Goal: Information Seeking & Learning: Find specific page/section

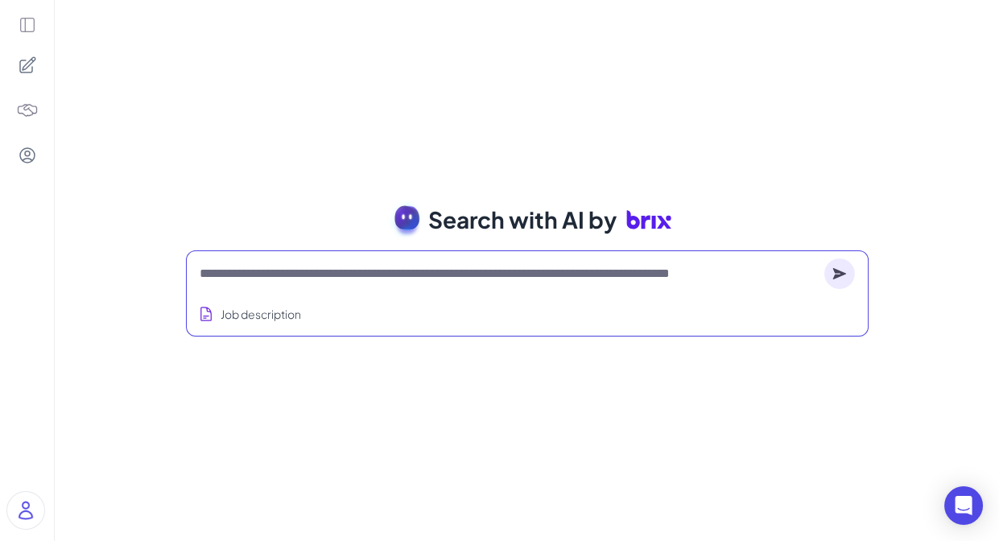
click at [372, 275] on textarea at bounding box center [509, 273] width 618 height 19
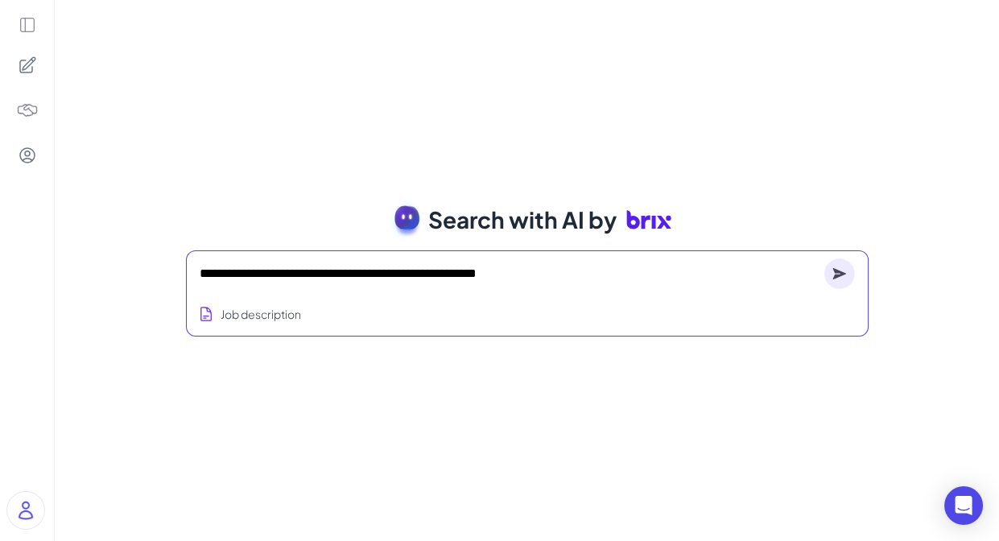
click at [419, 274] on textarea "**********" at bounding box center [509, 273] width 618 height 19
click at [606, 271] on textarea "**********" at bounding box center [509, 273] width 618 height 19
type textarea "**********"
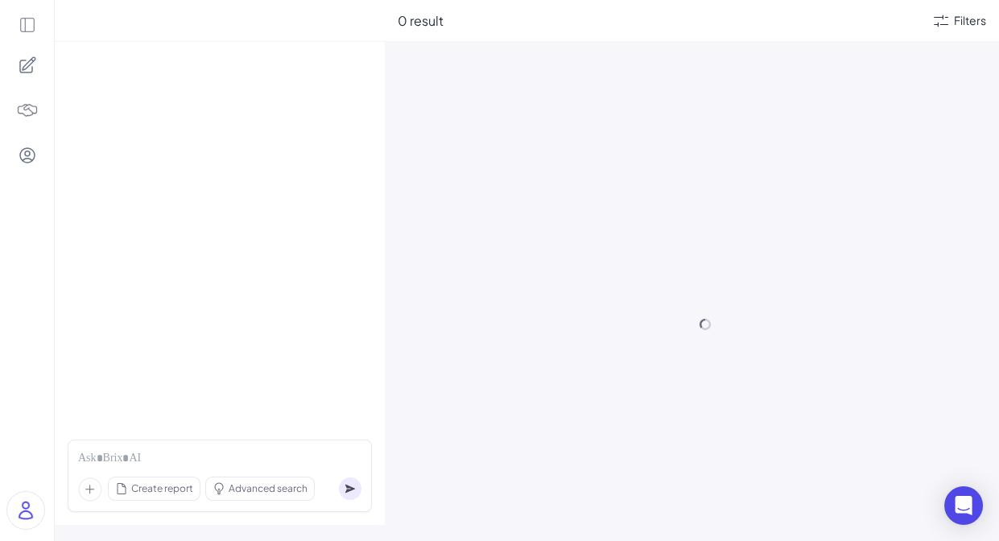
scroll to position [81, 0]
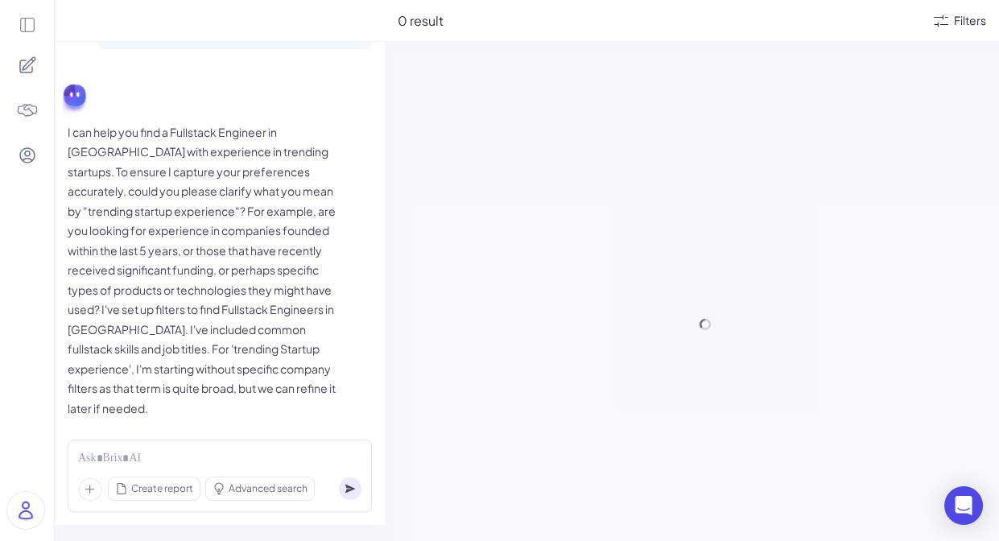
click at [960, 19] on div "Filters" at bounding box center [970, 20] width 32 height 17
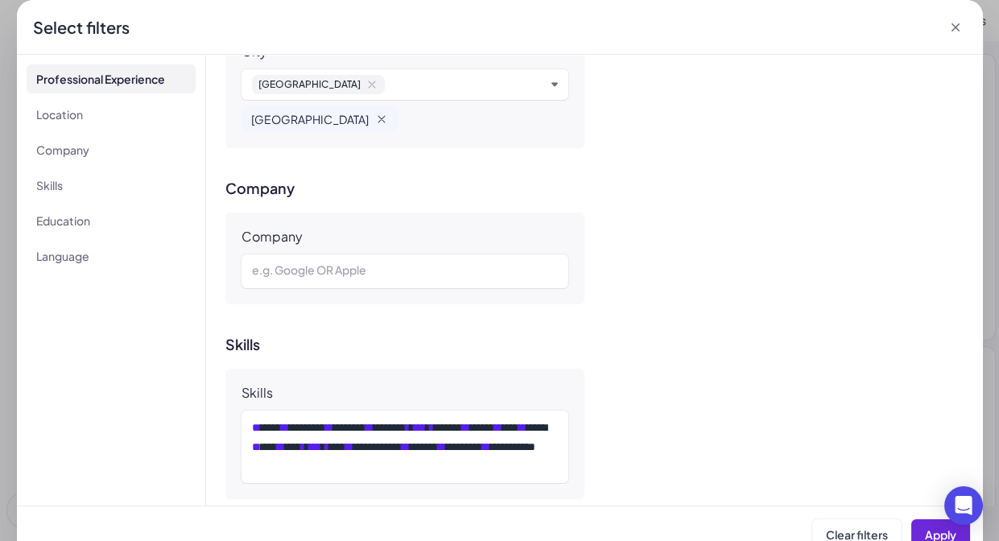
scroll to position [669, 0]
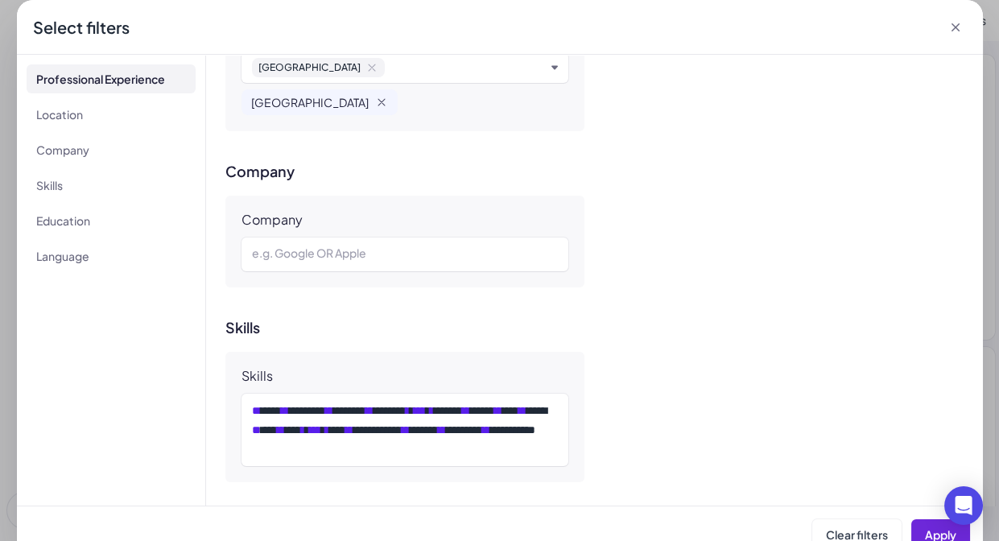
click at [955, 31] on icon at bounding box center [956, 27] width 16 height 16
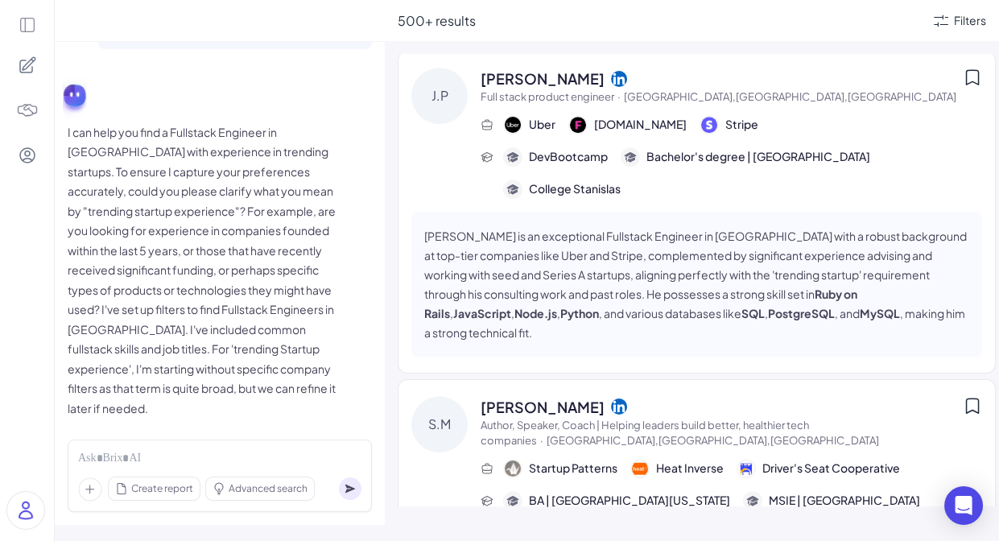
scroll to position [2361, 0]
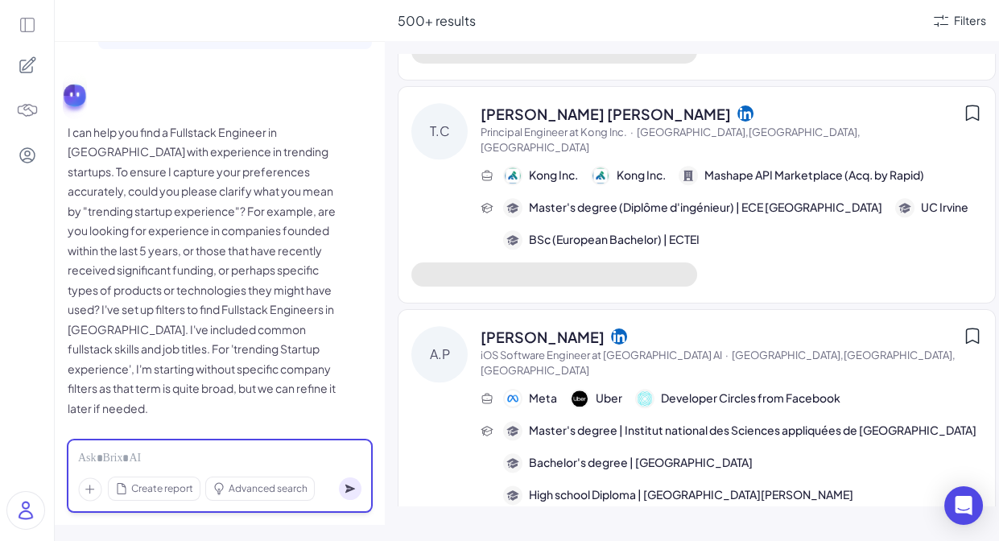
click at [222, 463] on div at bounding box center [219, 459] width 283 height 18
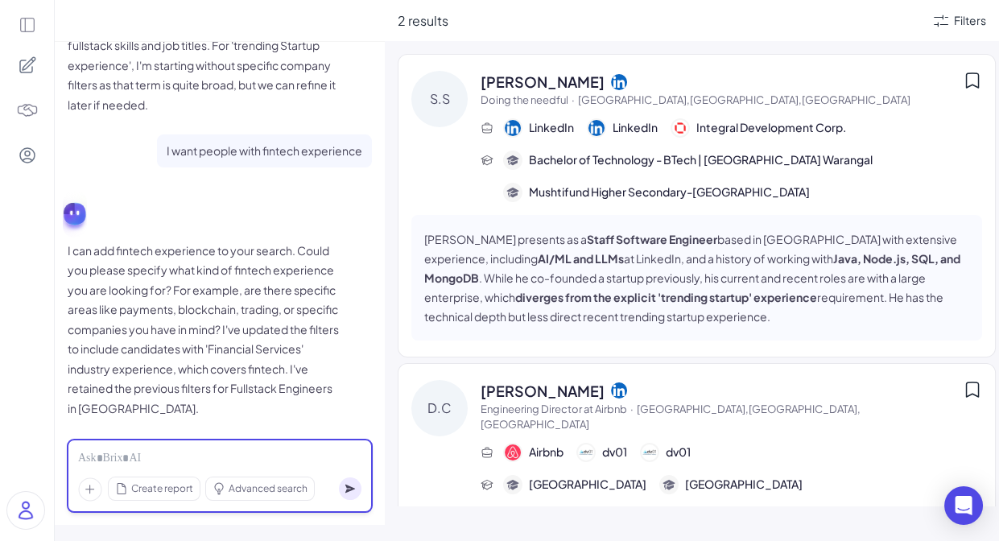
scroll to position [126, 0]
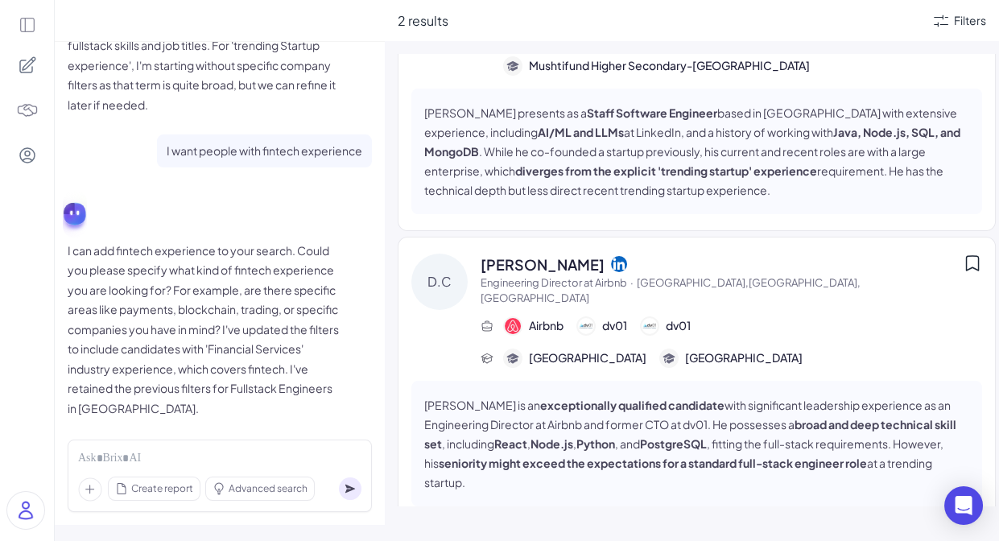
click at [673, 272] on div "[PERSON_NAME]" at bounding box center [722, 265] width 482 height 22
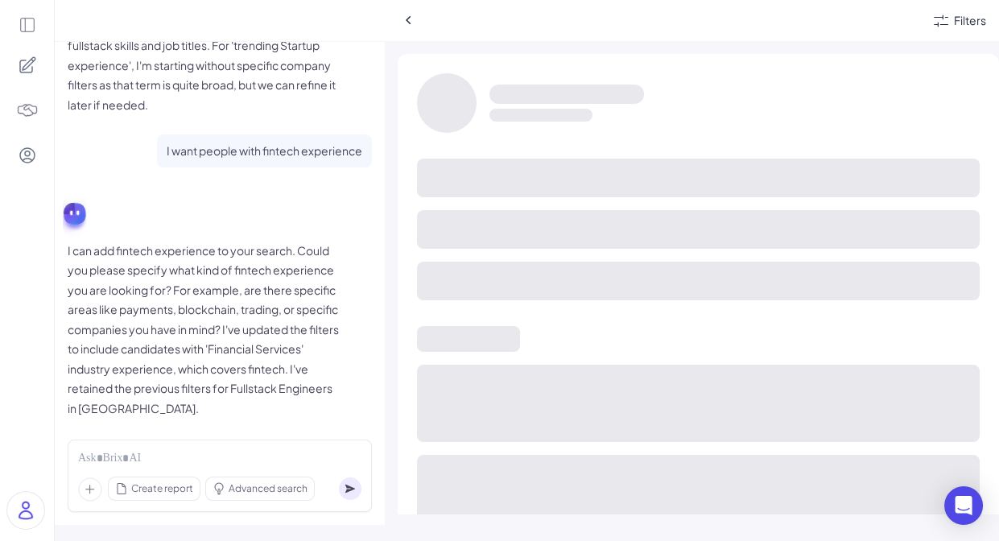
scroll to position [17, 0]
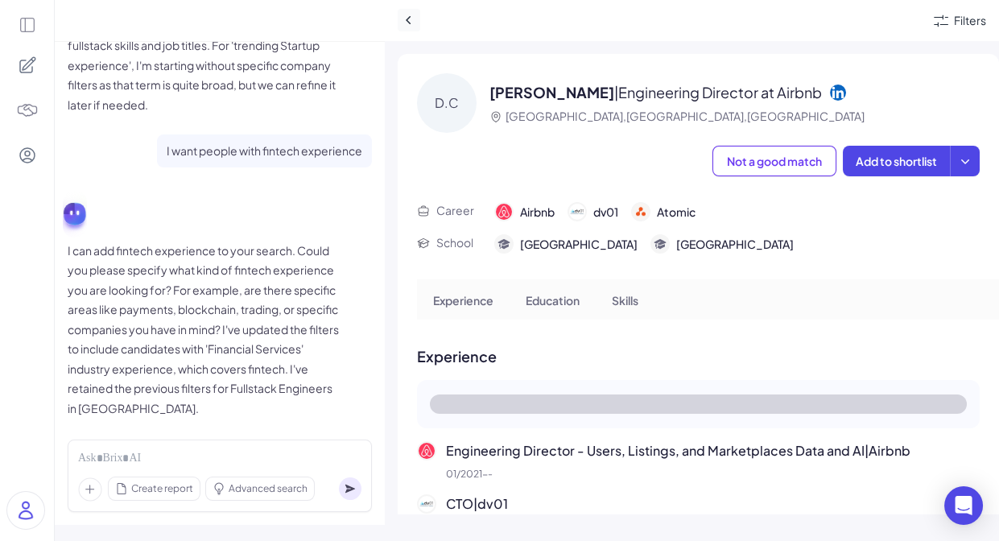
click at [405, 27] on icon at bounding box center [409, 20] width 16 height 16
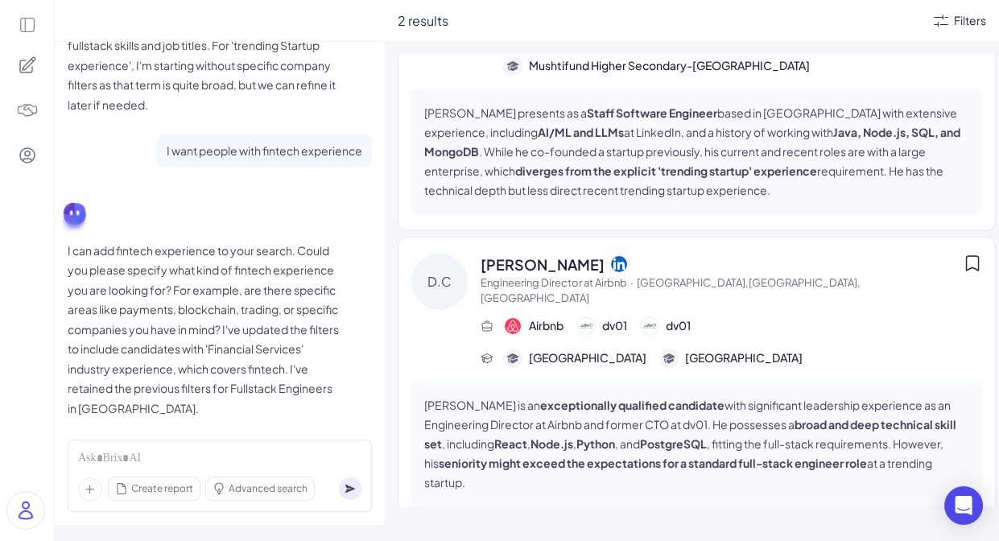
click at [964, 23] on div "Filters" at bounding box center [970, 20] width 32 height 17
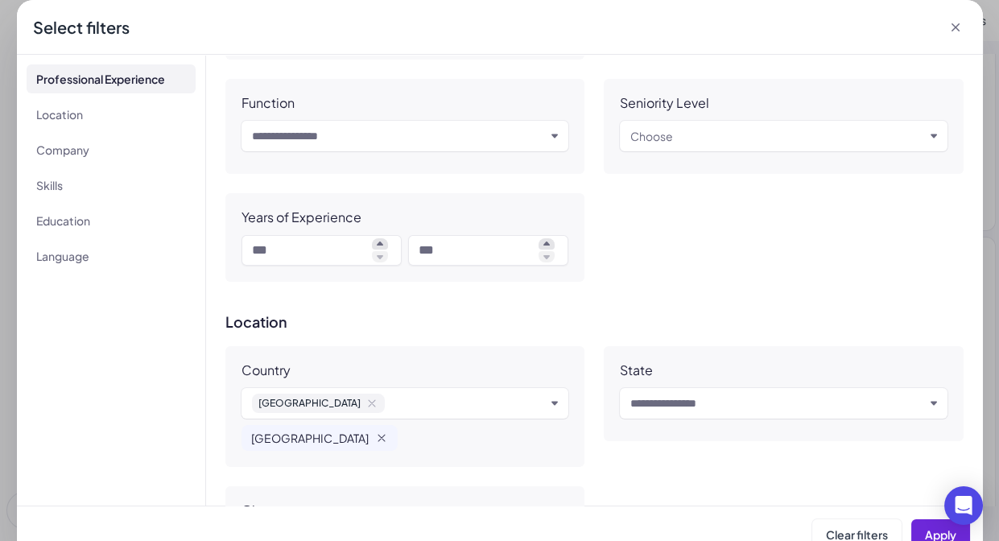
scroll to position [0, 0]
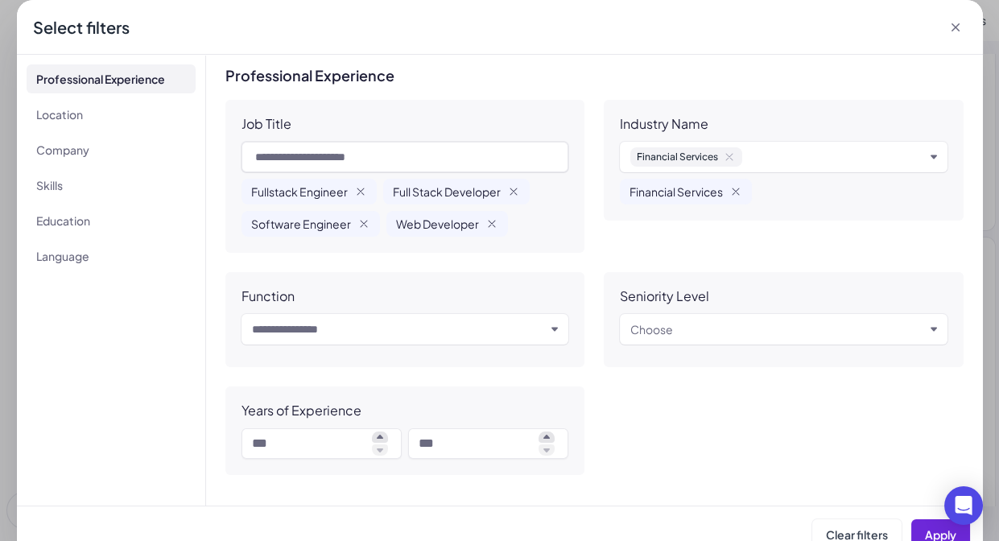
click at [732, 154] on icon "button" at bounding box center [729, 157] width 6 height 6
click at [960, 27] on icon at bounding box center [956, 27] width 16 height 16
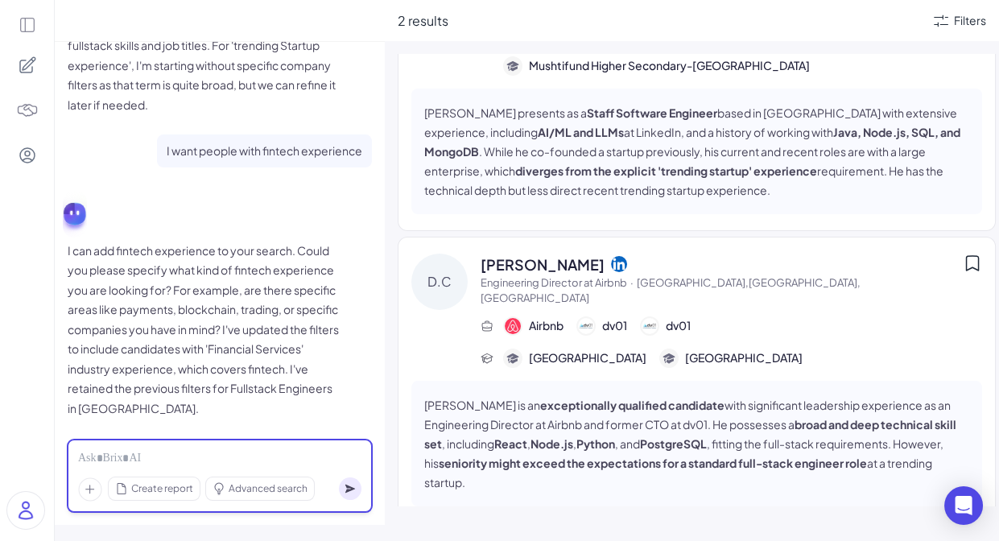
click at [217, 458] on div at bounding box center [219, 459] width 283 height 18
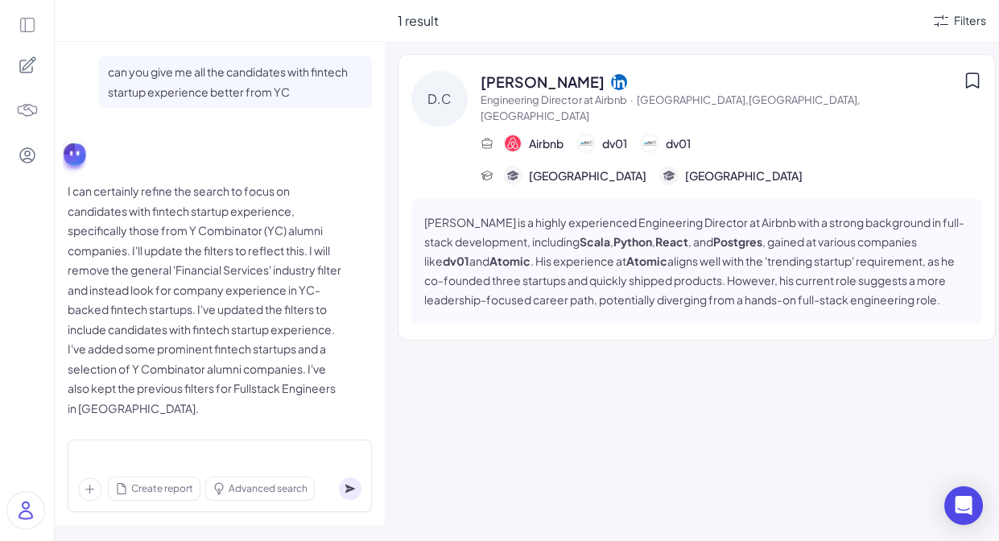
click at [278, 270] on p "I can certainly refine the search to focus on candidates with fintech startup e…" at bounding box center [205, 299] width 274 height 237
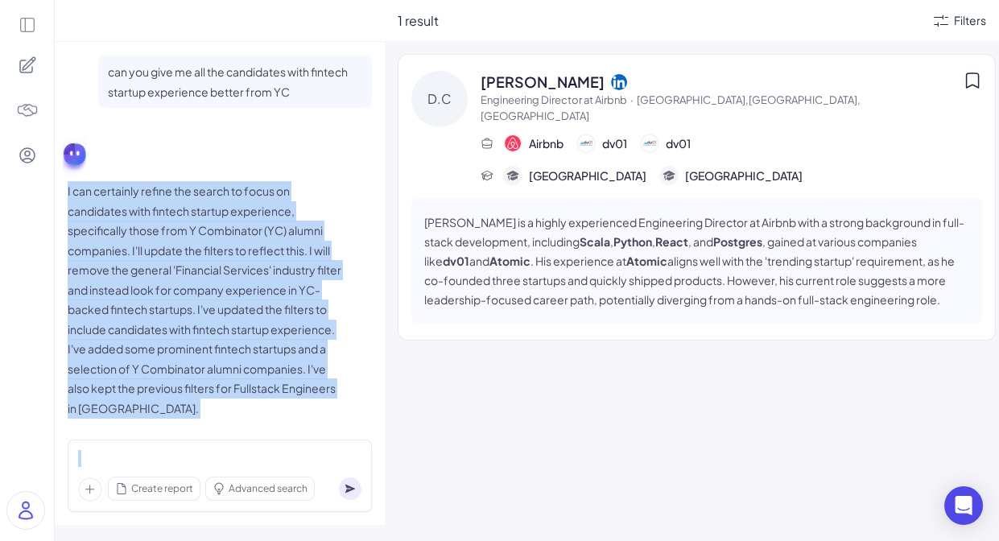
click at [278, 270] on p "I can certainly refine the search to focus on candidates with fintech startup e…" at bounding box center [205, 299] width 274 height 237
click at [153, 244] on p "I can certainly refine the search to focus on candidates with fintech startup e…" at bounding box center [205, 299] width 274 height 237
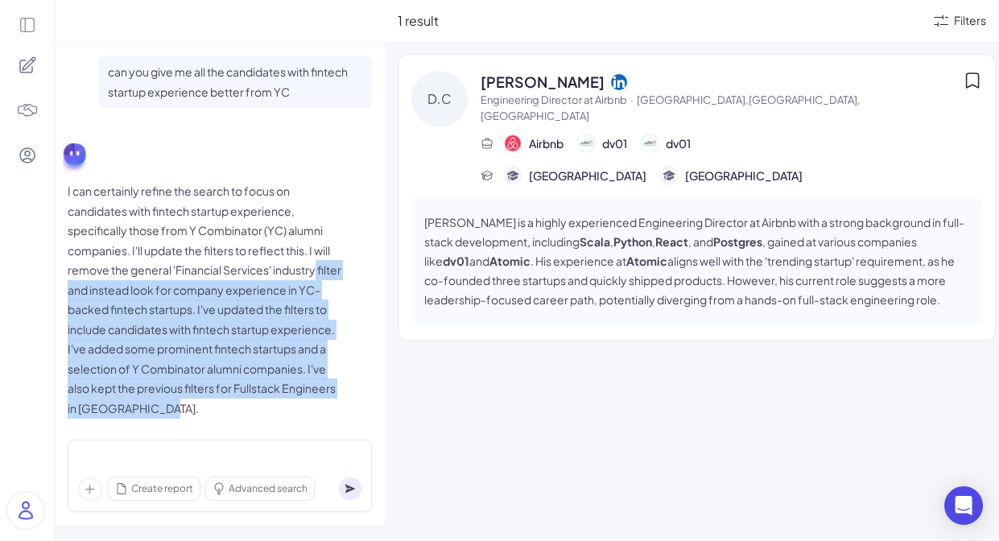
drag, startPoint x: 324, startPoint y: 240, endPoint x: 239, endPoint y: 416, distance: 195.5
click at [239, 416] on div "Find me fullstack engineer in [GEOGRAPHIC_DATA] with trending Startup experienc…" at bounding box center [220, 234] width 330 height 385
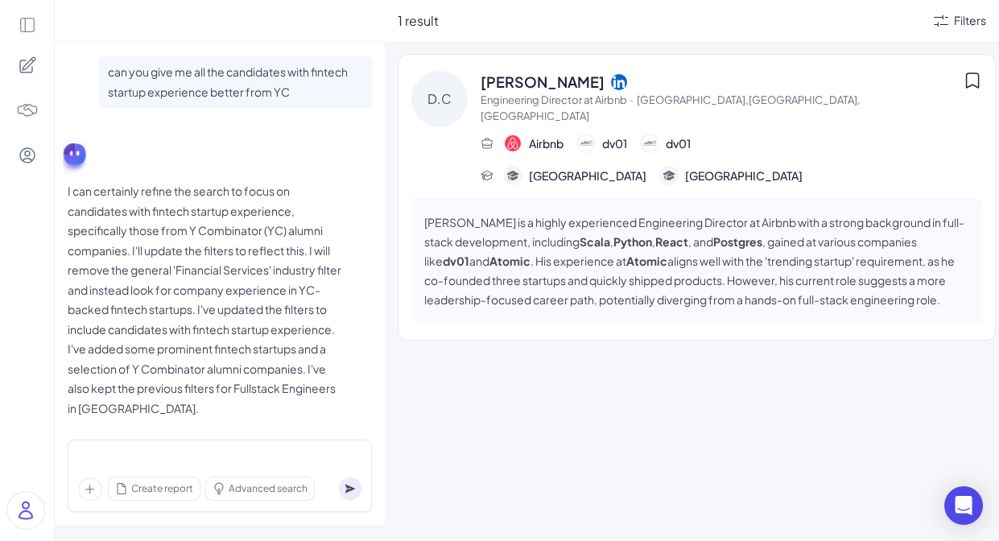
click at [239, 416] on div "Find me fullstack engineer in [GEOGRAPHIC_DATA] with trending Startup experienc…" at bounding box center [220, 234] width 330 height 385
click at [951, 19] on div "Filters" at bounding box center [958, 20] width 55 height 19
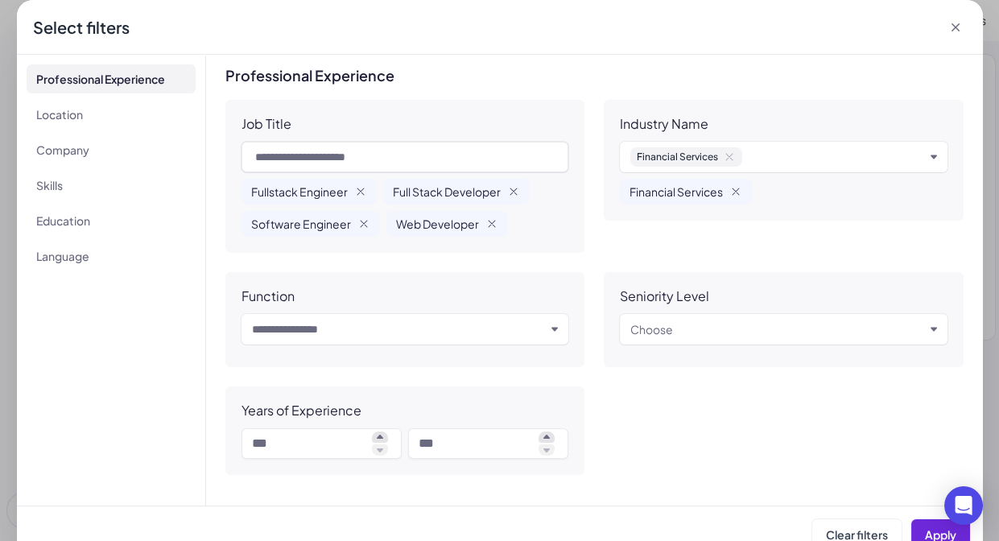
click at [960, 27] on icon at bounding box center [956, 27] width 16 height 16
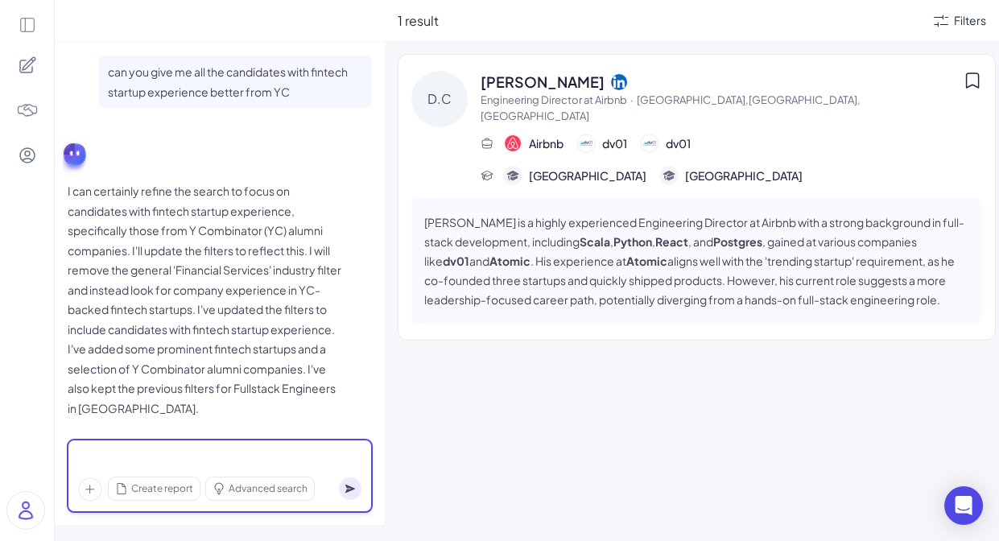
click at [300, 458] on div at bounding box center [219, 459] width 283 height 18
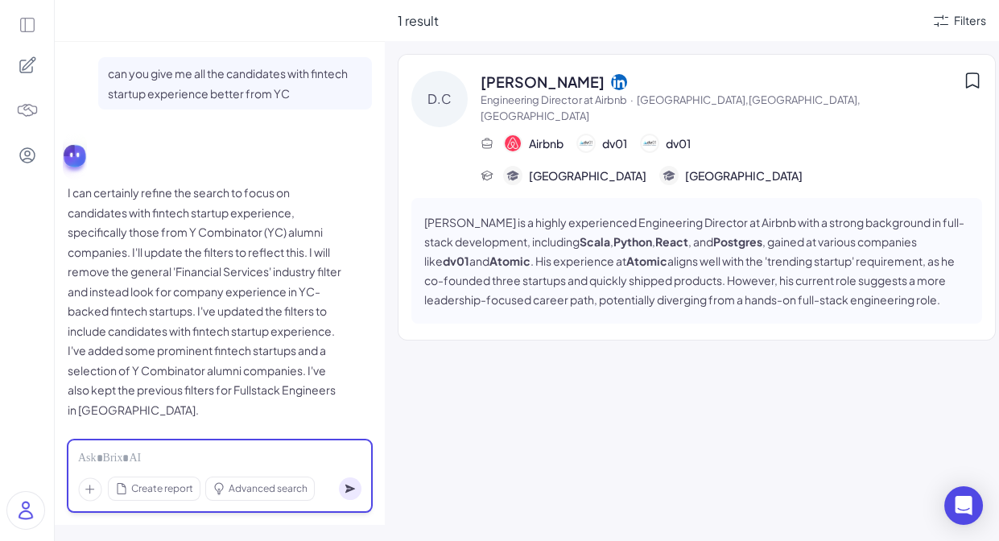
scroll to position [766, 0]
click at [962, 22] on div "Filters" at bounding box center [970, 20] width 32 height 17
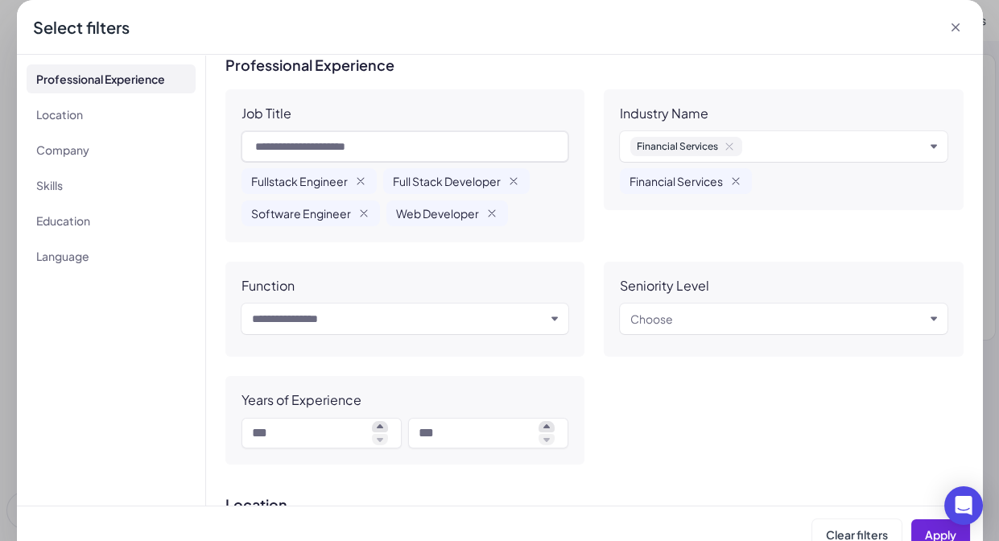
scroll to position [11, 0]
click at [741, 179] on icon "Remove Financial Services" at bounding box center [735, 180] width 13 height 13
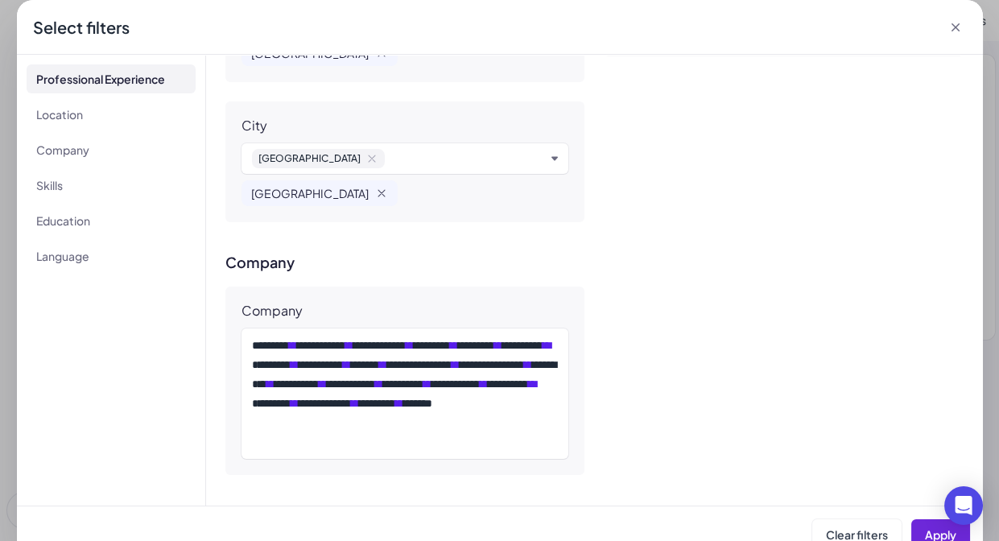
scroll to position [0, 0]
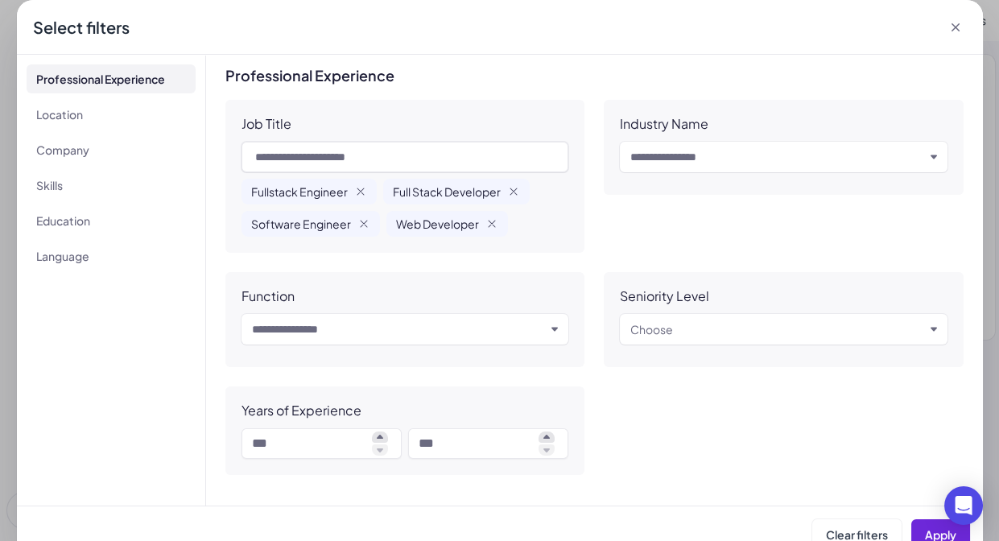
click at [958, 23] on icon at bounding box center [956, 27] width 16 height 16
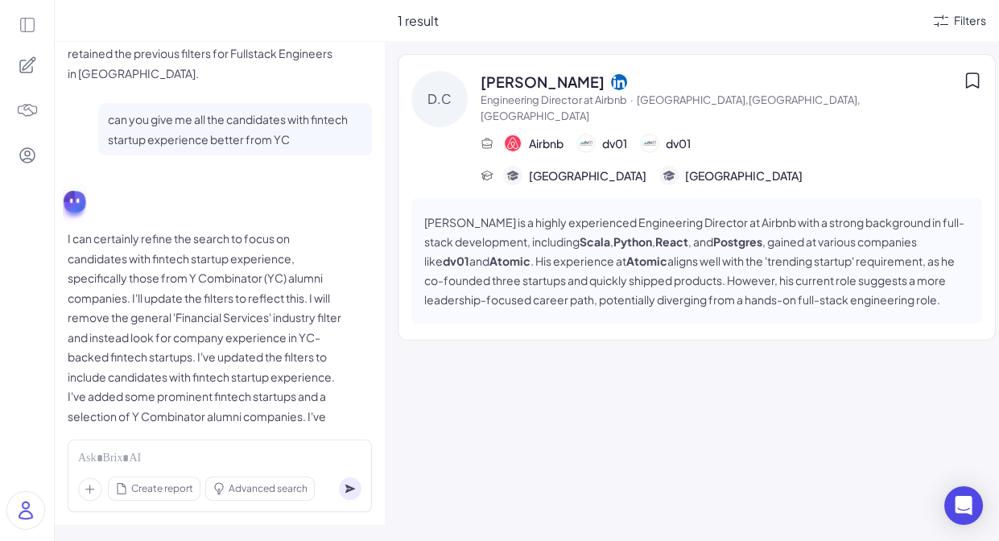
scroll to position [648, 0]
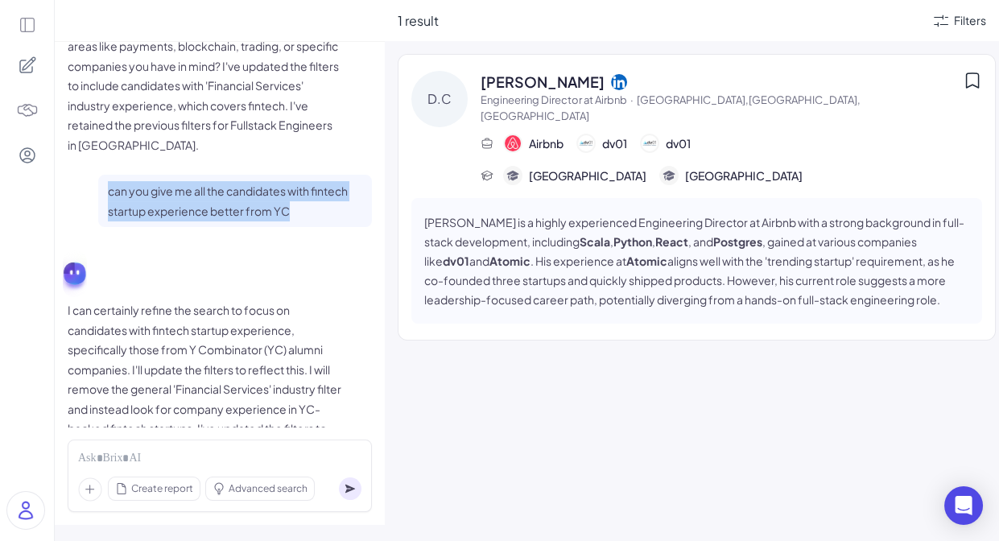
drag, startPoint x: 290, startPoint y: 192, endPoint x: 75, endPoint y: 175, distance: 215.6
click at [76, 175] on div "can you give me all the candidates with fintech startup experience better from …" at bounding box center [220, 201] width 304 height 52
copy p "can you give me all the candidates with fintech startup experience better from …"
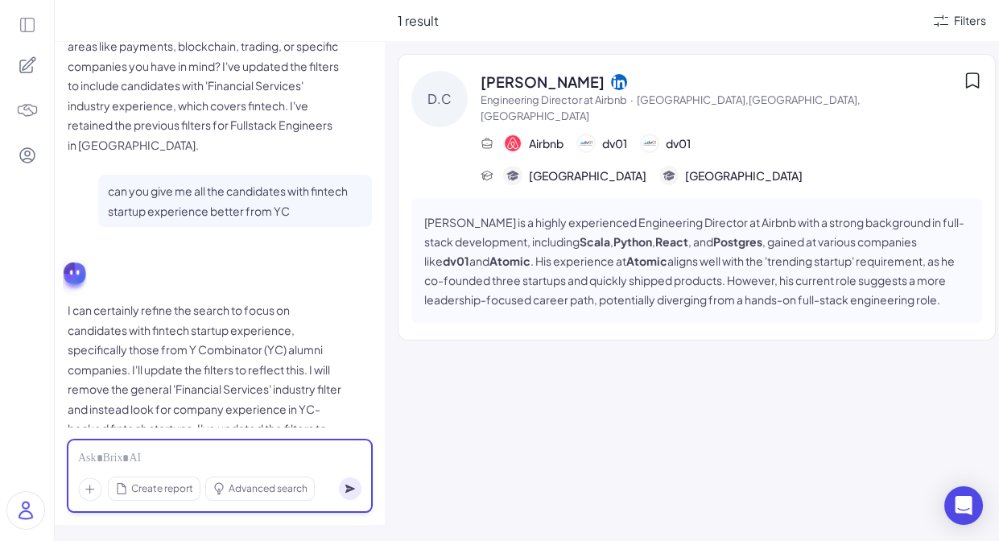
click at [161, 456] on div at bounding box center [219, 459] width 283 height 18
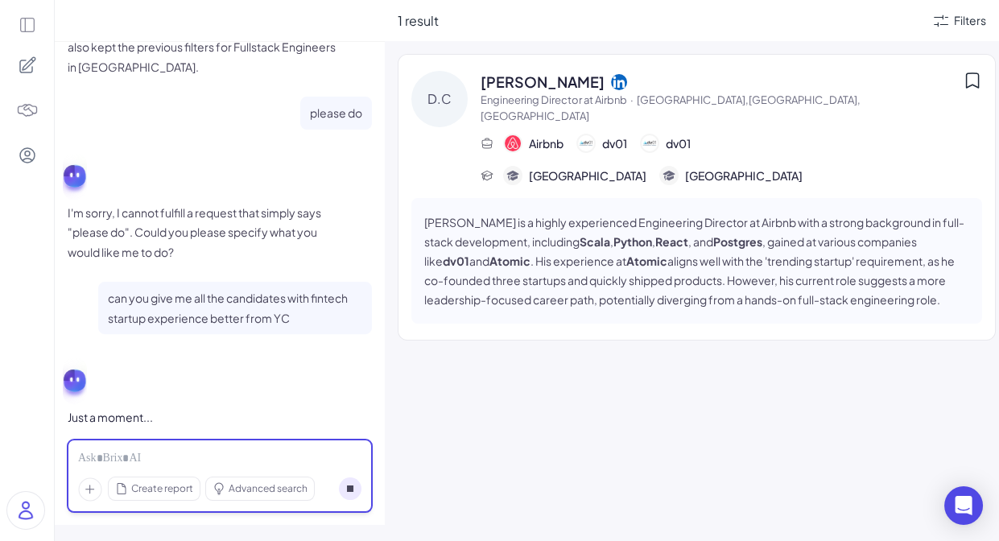
scroll to position [1117, 0]
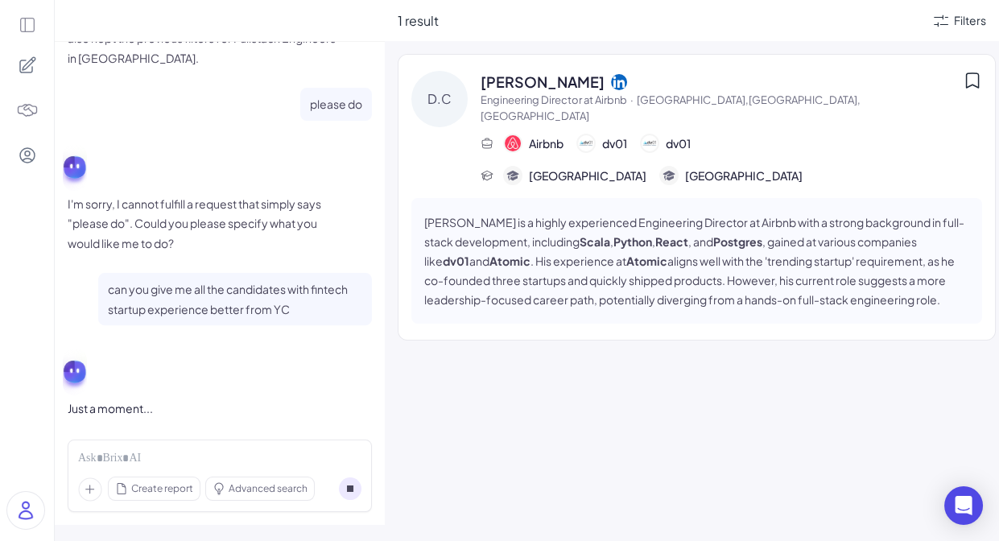
click at [154, 398] on div "Just a moment..." at bounding box center [220, 407] width 304 height 19
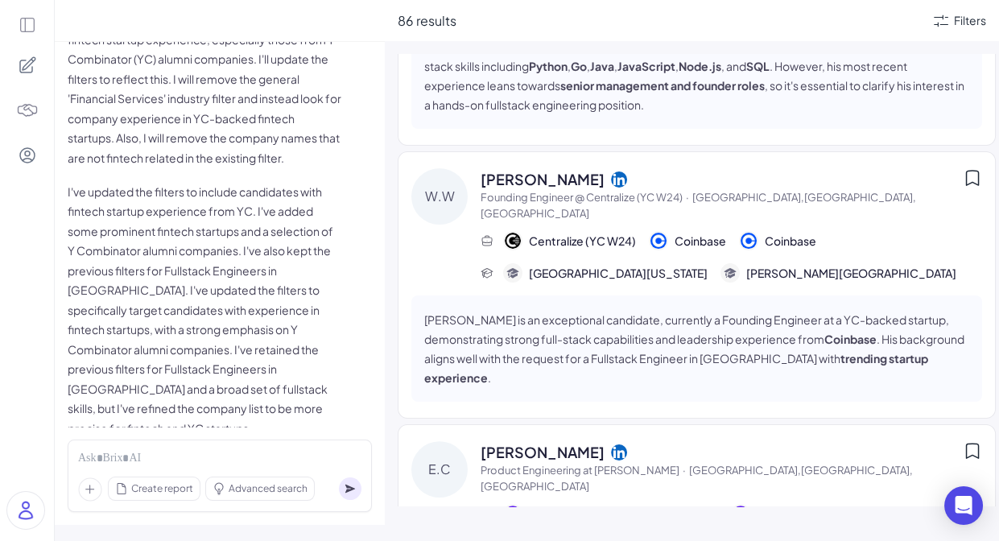
scroll to position [0, 0]
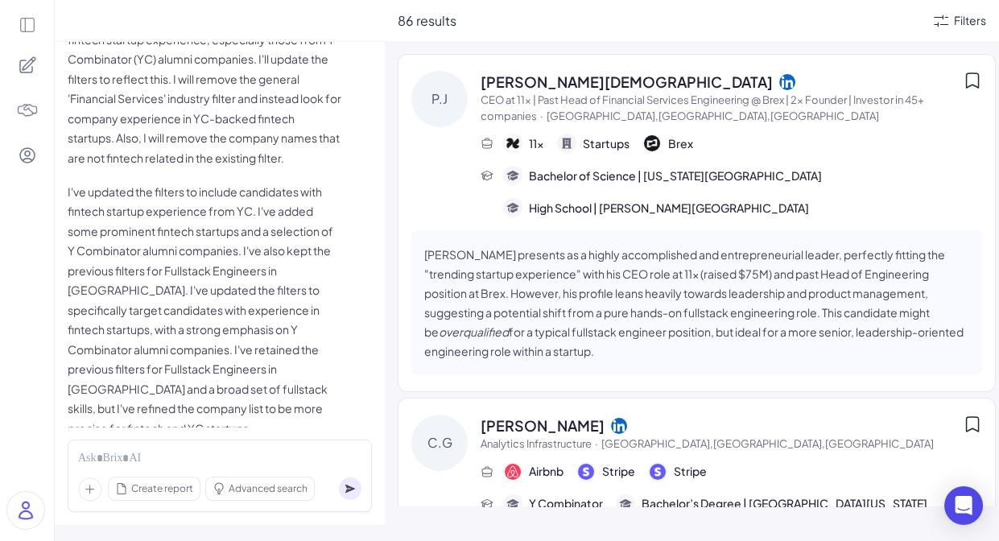
click at [946, 23] on icon at bounding box center [940, 20] width 19 height 19
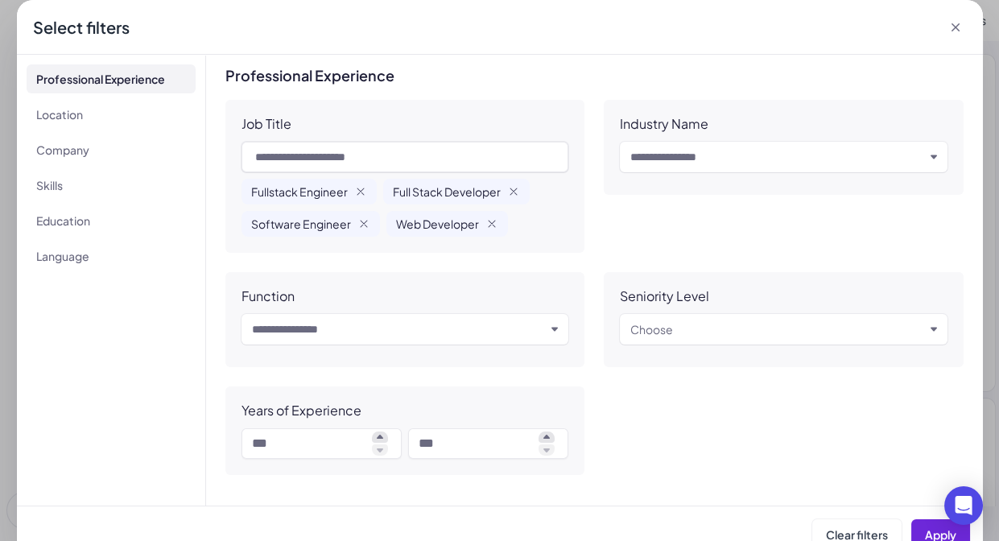
click at [952, 31] on icon at bounding box center [956, 27] width 16 height 16
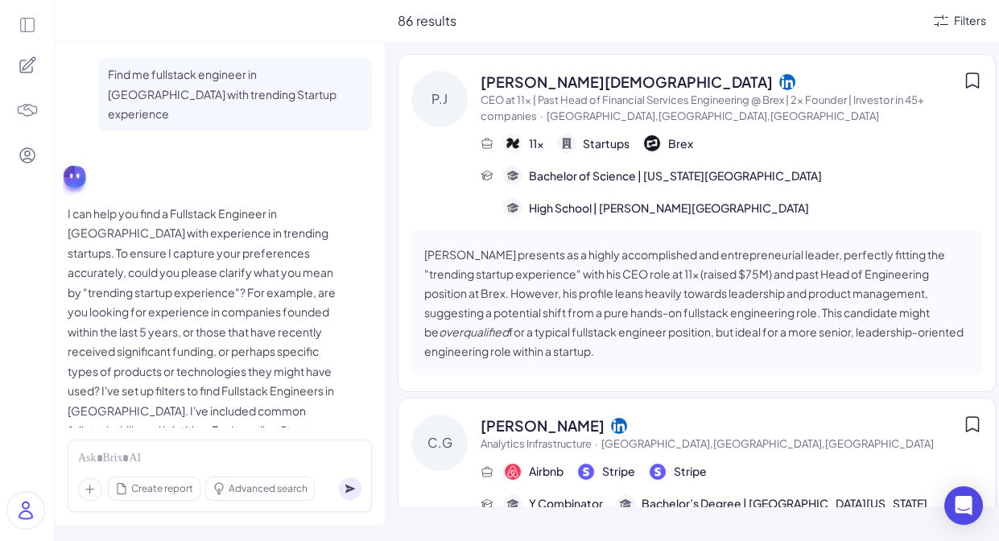
click at [945, 33] on div "86 results Filters" at bounding box center [692, 20] width 614 height 41
click at [945, 26] on icon at bounding box center [940, 20] width 19 height 19
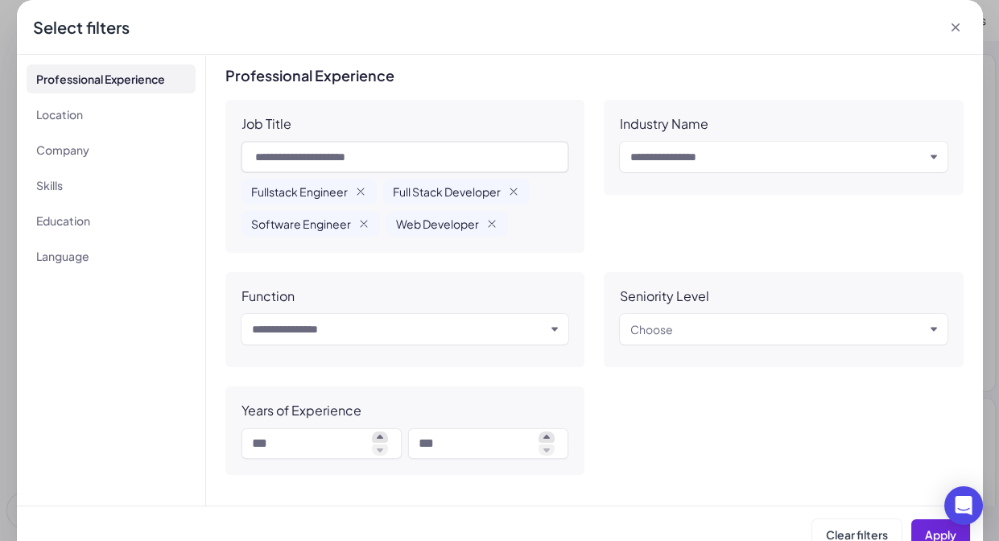
click at [747, 157] on input "text" at bounding box center [777, 156] width 294 height 19
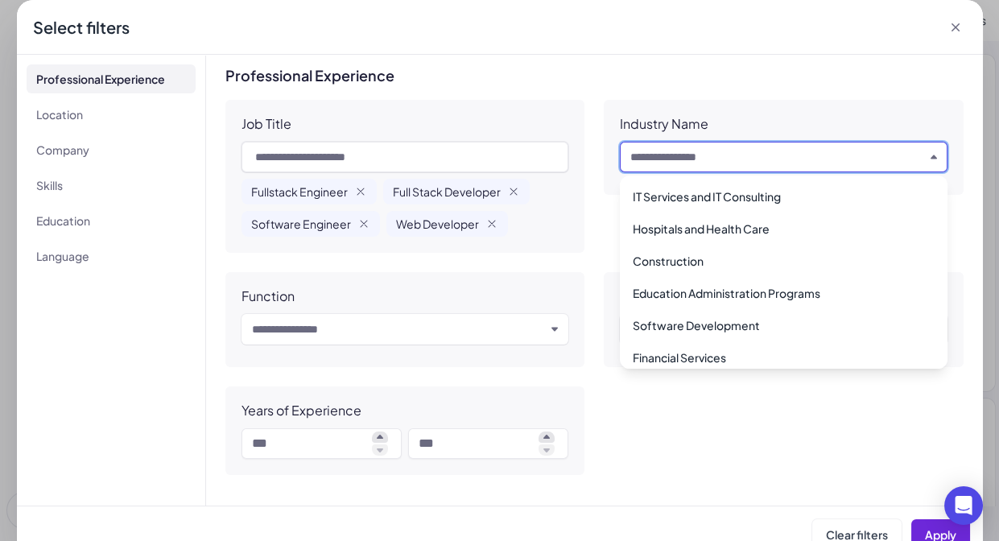
click at [676, 82] on h3 "Professional Experience" at bounding box center [594, 76] width 738 height 16
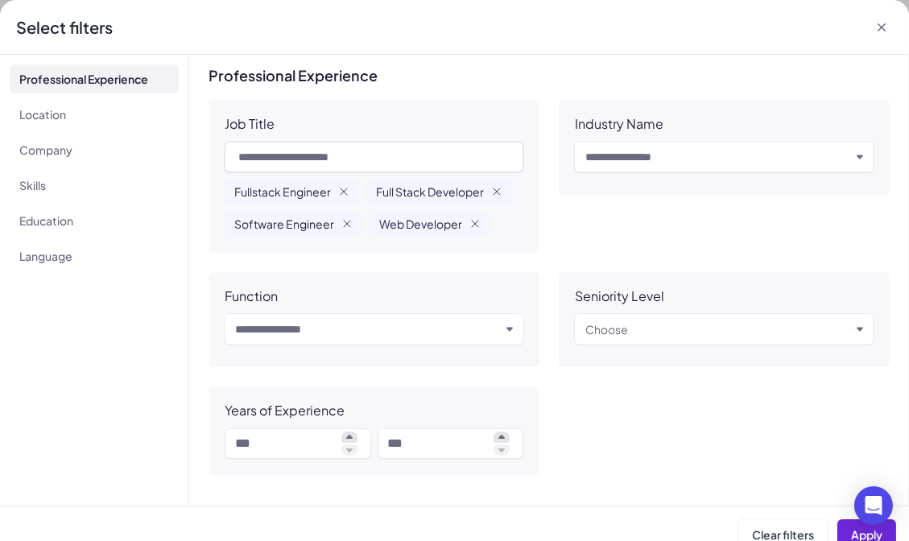
click at [597, 120] on div "Industry Name" at bounding box center [619, 124] width 89 height 16
click at [582, 126] on div "Industry Name" at bounding box center [619, 124] width 89 height 16
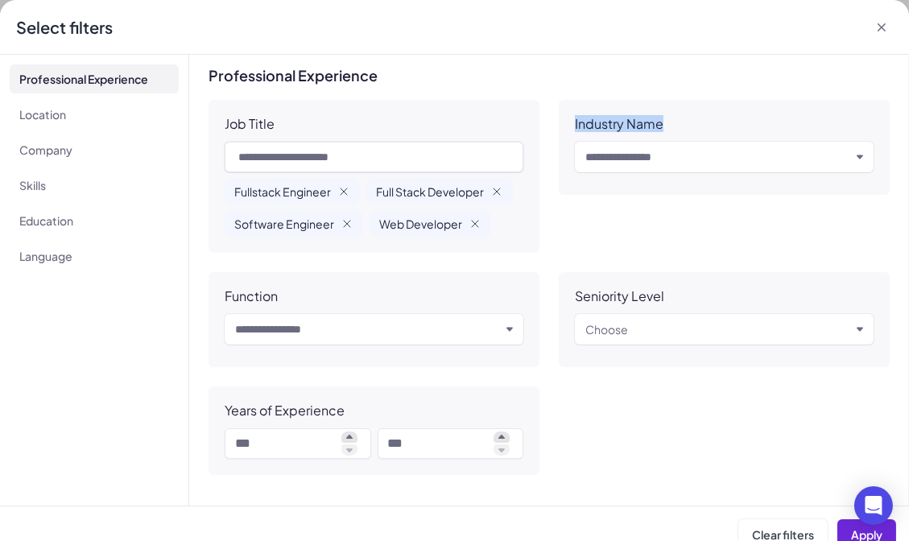
click at [582, 126] on div "Industry Name" at bounding box center [619, 124] width 89 height 16
click at [593, 127] on div "Industry Name" at bounding box center [619, 124] width 89 height 16
drag, startPoint x: 570, startPoint y: 126, endPoint x: 684, endPoint y: 123, distance: 114.3
click at [685, 125] on div "Industry Name Input and choose" at bounding box center [724, 147] width 331 height 95
click at [684, 123] on div "Industry Name" at bounding box center [724, 124] width 299 height 16
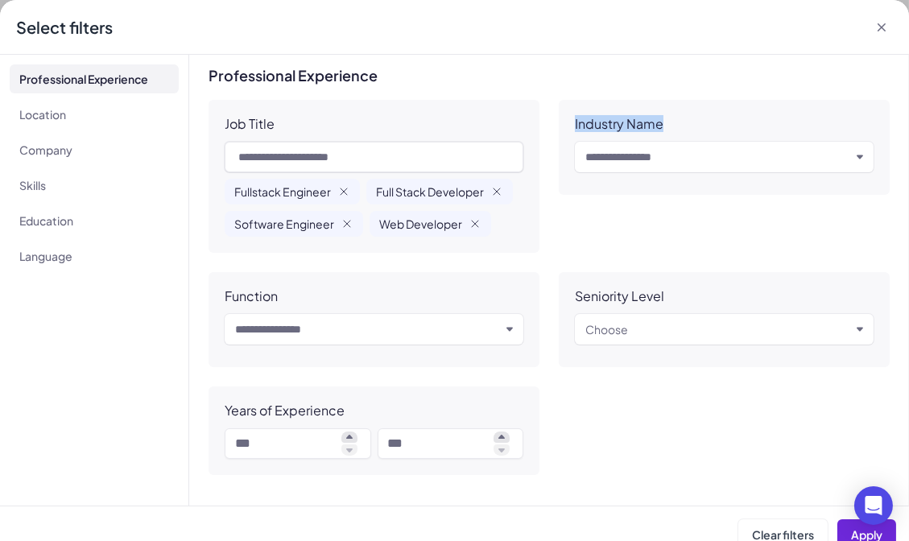
drag, startPoint x: 700, startPoint y: 123, endPoint x: 553, endPoint y: 118, distance: 146.6
click at [554, 119] on div "Job Title Fullstack Engineer Full Stack Developer Software Engineer Web Develop…" at bounding box center [549, 287] width 681 height 375
click at [553, 118] on div "Job Title Fullstack Engineer Full Stack Developer Software Engineer Web Develop…" at bounding box center [549, 287] width 681 height 375
drag, startPoint x: 556, startPoint y: 118, endPoint x: 677, endPoint y: 122, distance: 120.8
click at [677, 122] on div "Job Title Fullstack Engineer Full Stack Developer Software Engineer Web Develop…" at bounding box center [549, 287] width 681 height 375
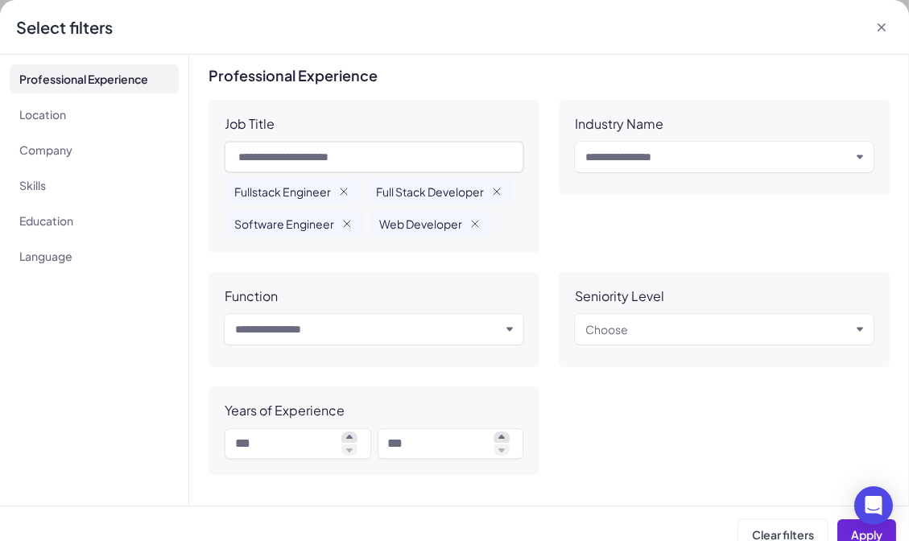
click at [382, 324] on input "text" at bounding box center [367, 329] width 265 height 19
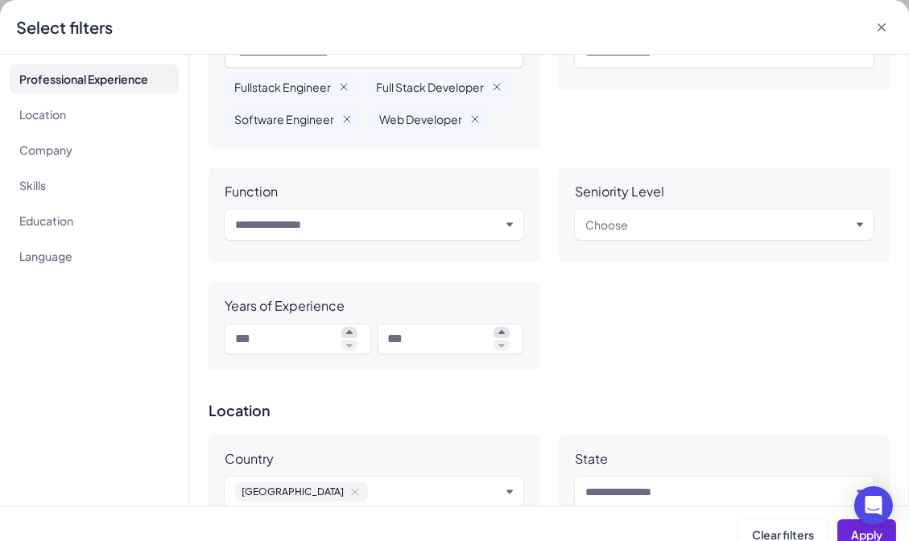
click at [558, 322] on div "Job Title Fullstack Engineer Full Stack Developer Software Engineer Web Develop…" at bounding box center [549, 182] width 681 height 375
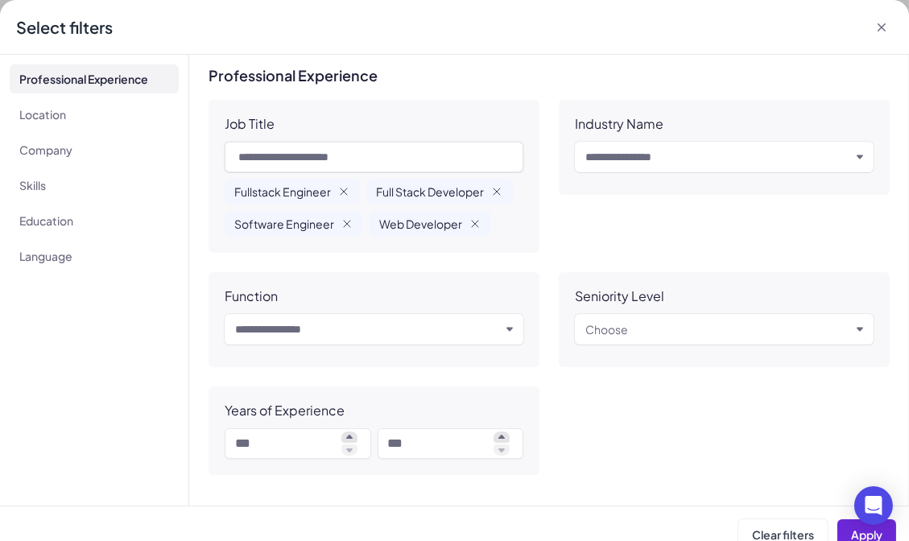
click at [634, 293] on div "Seniority Level" at bounding box center [619, 296] width 89 height 16
click at [553, 159] on div "Job Title Fullstack Engineer Full Stack Developer Software Engineer Web Develop…" at bounding box center [549, 287] width 681 height 375
click at [652, 128] on div "Industry Name" at bounding box center [619, 124] width 89 height 16
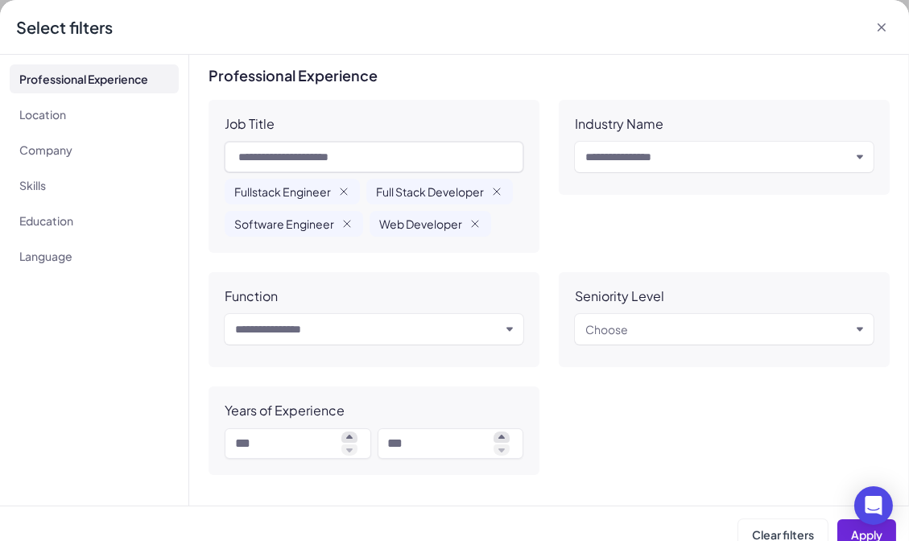
click at [652, 128] on div "Industry Name" at bounding box center [619, 124] width 89 height 16
click at [654, 288] on div "Seniority Level" at bounding box center [619, 296] width 89 height 16
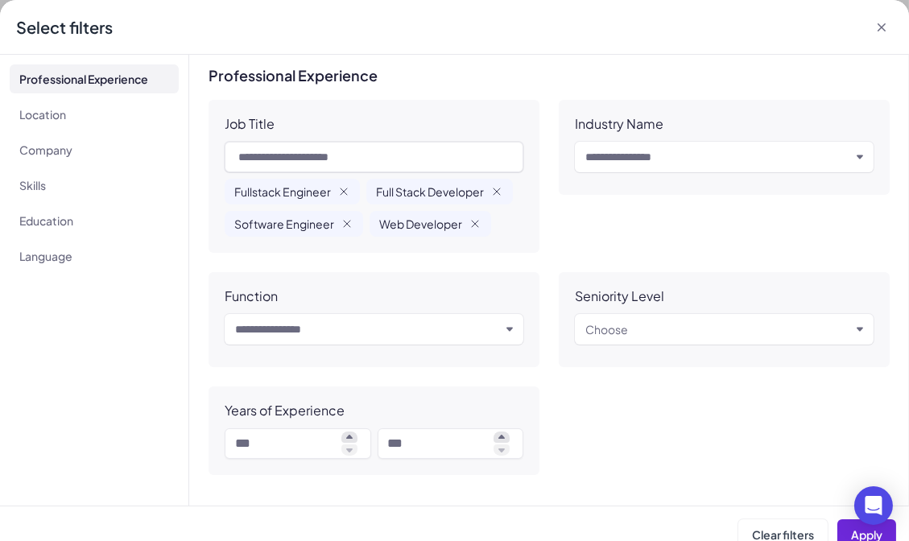
click at [280, 299] on div "Function" at bounding box center [374, 296] width 299 height 16
click at [316, 328] on input "text" at bounding box center [367, 329] width 265 height 19
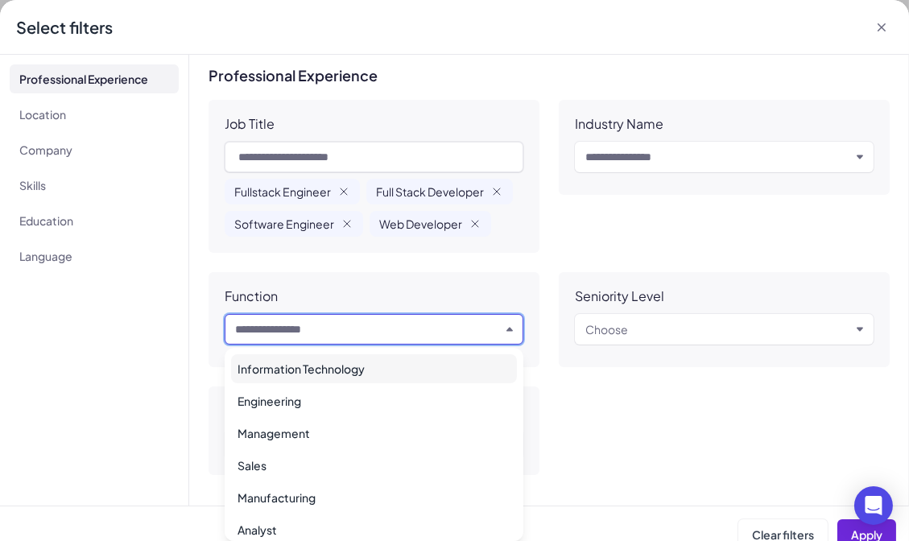
click at [366, 291] on div "Function" at bounding box center [374, 296] width 299 height 16
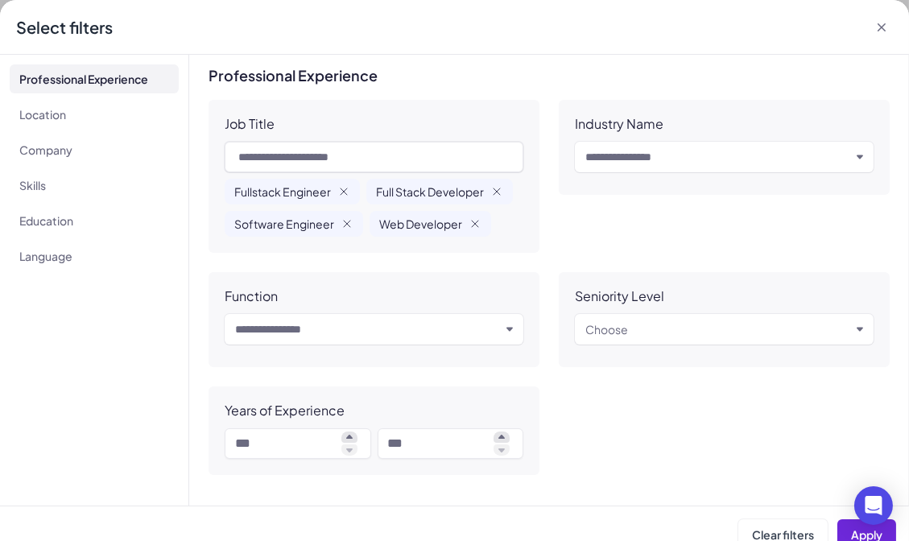
click at [402, 328] on input "text" at bounding box center [367, 329] width 265 height 19
click at [388, 301] on div "Function" at bounding box center [374, 296] width 299 height 16
click at [584, 122] on div "Industry Name" at bounding box center [619, 124] width 89 height 16
copy div "Industry"
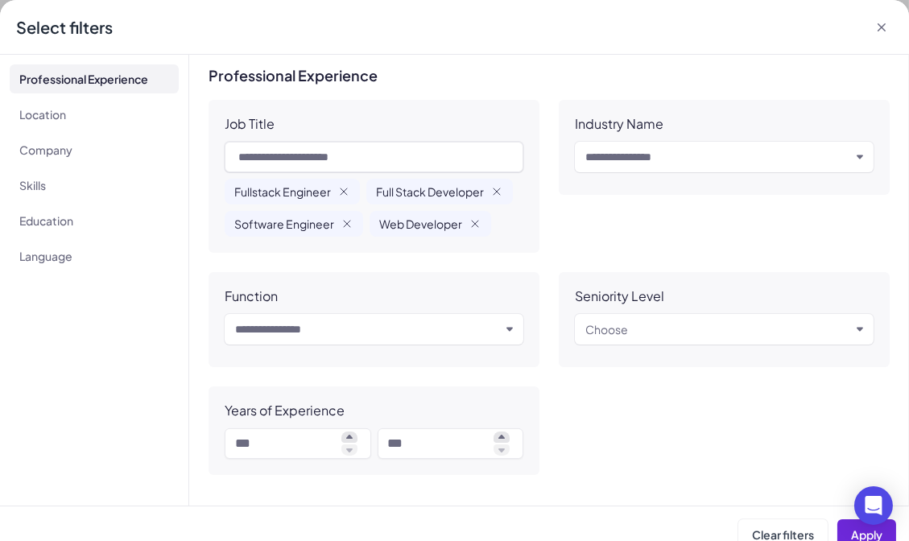
click at [599, 299] on div "Seniority Level" at bounding box center [619, 296] width 89 height 16
copy div "Seniority"
click at [455, 341] on div "Input and choose" at bounding box center [374, 329] width 299 height 31
click at [452, 331] on input "text" at bounding box center [367, 329] width 265 height 19
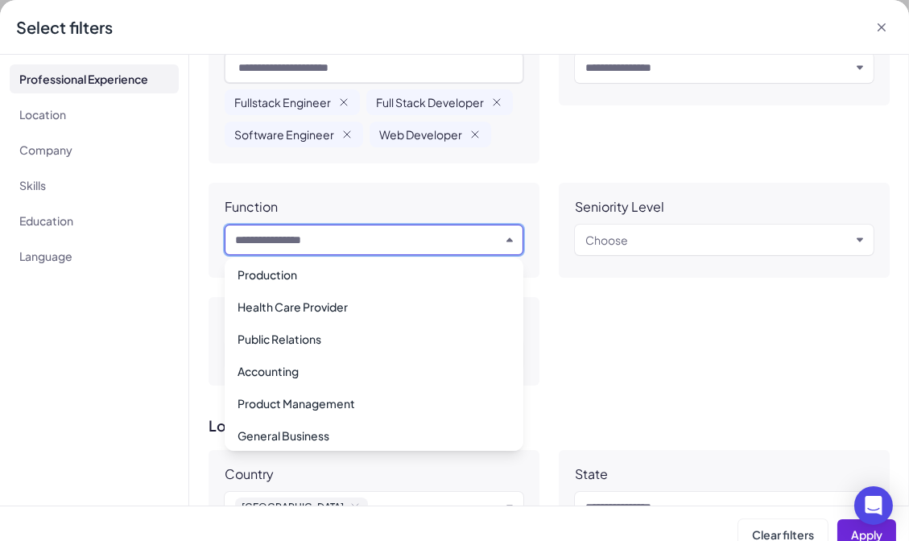
scroll to position [943, 0]
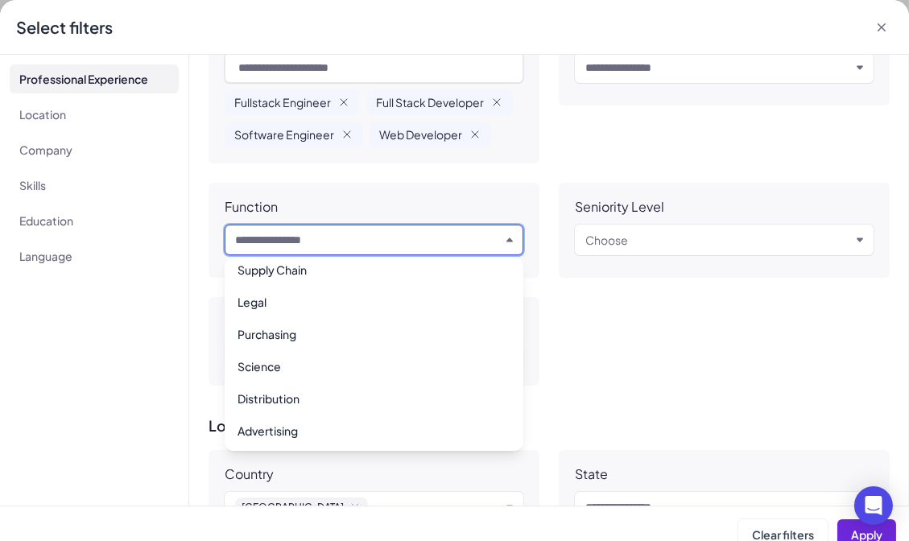
click at [671, 282] on div "Job Title Fullstack Engineer Full Stack Developer Software Engineer Web Develop…" at bounding box center [549, 197] width 681 height 375
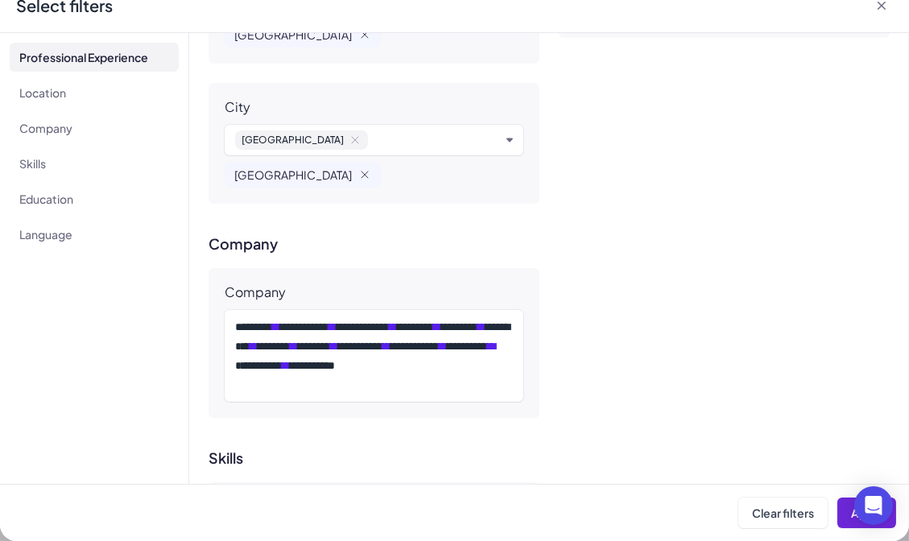
scroll to position [361, 0]
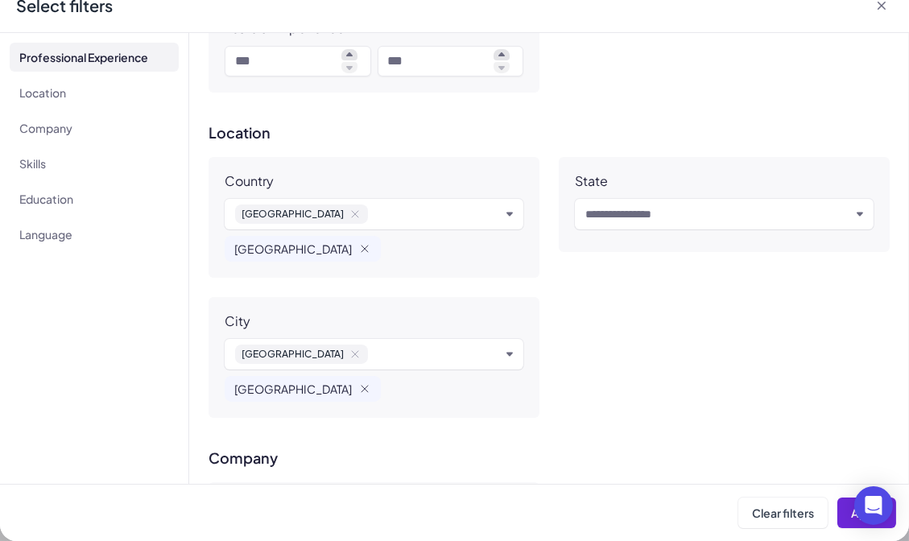
click at [881, 7] on icon at bounding box center [881, 6] width 16 height 16
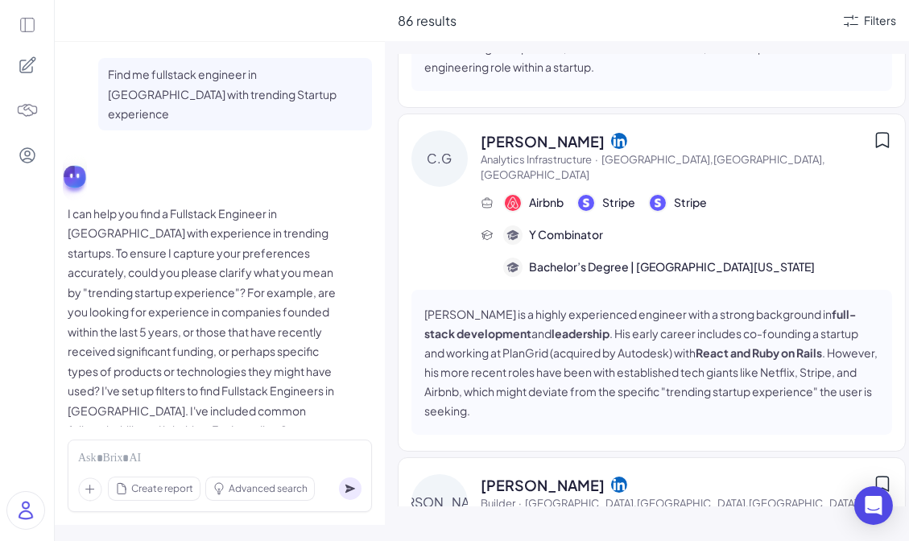
scroll to position [0, 0]
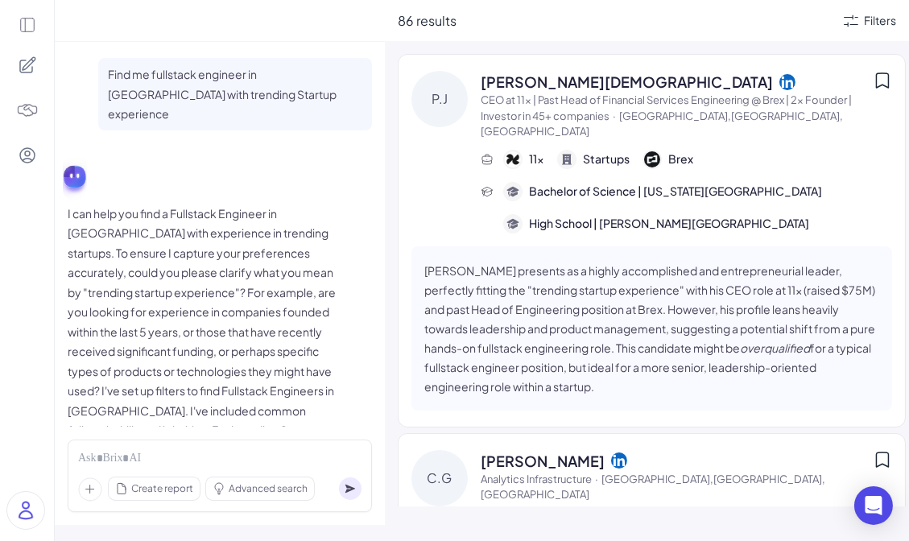
click at [10, 167] on div at bounding box center [27, 155] width 34 height 34
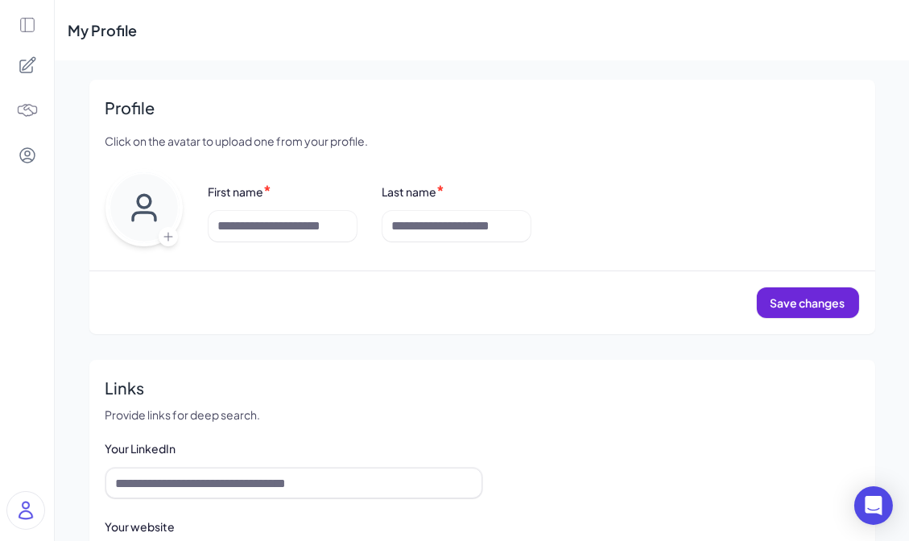
click at [21, 19] on icon at bounding box center [28, 25] width 18 height 18
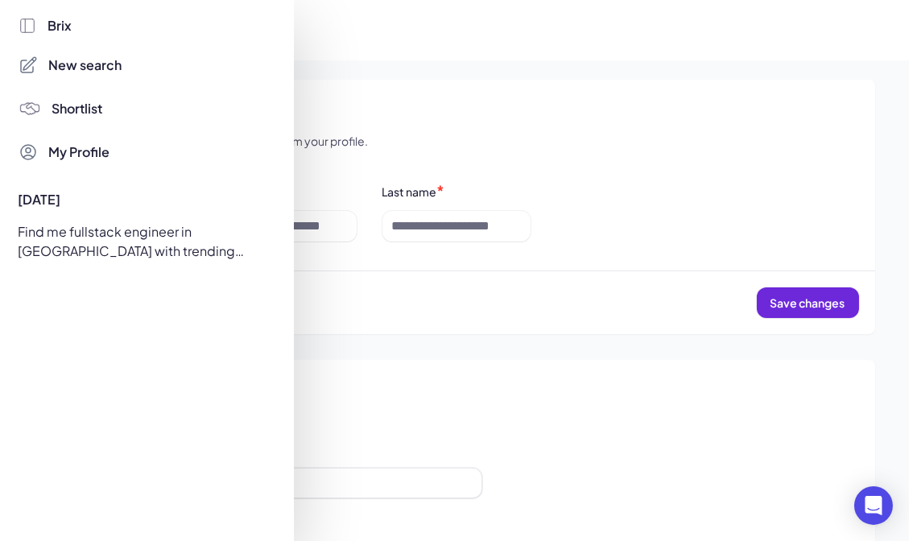
click at [132, 242] on div "Find me fullstack engineer in [GEOGRAPHIC_DATA] with trending Startup experience" at bounding box center [142, 241] width 267 height 45
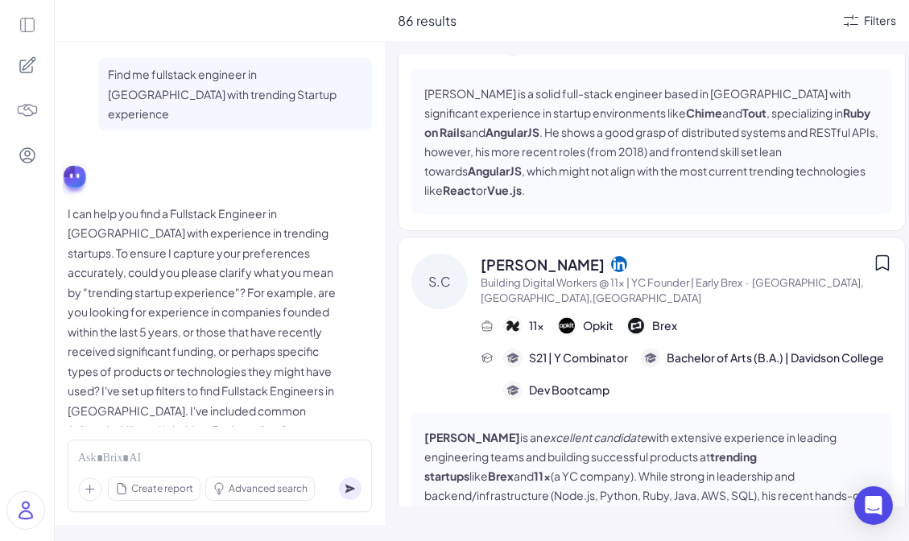
scroll to position [4552, 0]
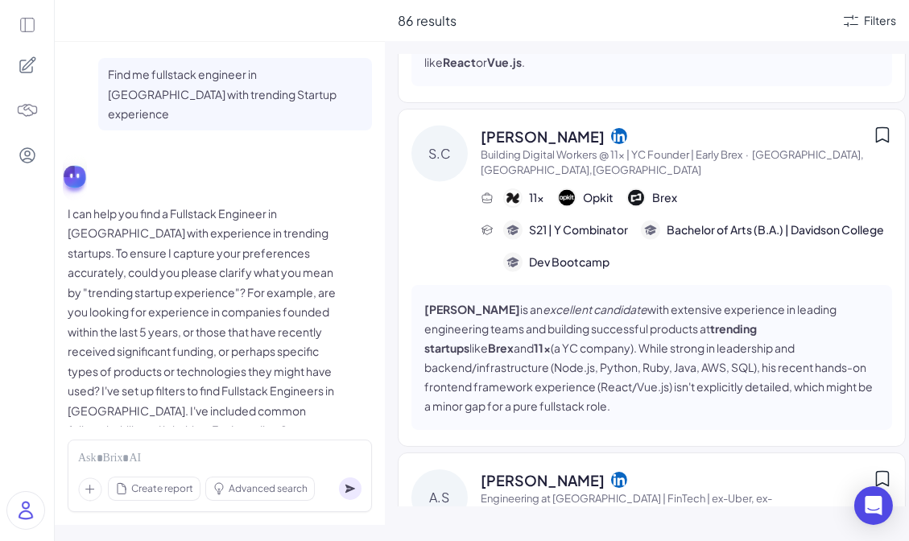
click at [228, 250] on p "I can help you find a Fullstack Engineer in [GEOGRAPHIC_DATA] with experience i…" at bounding box center [205, 352] width 274 height 296
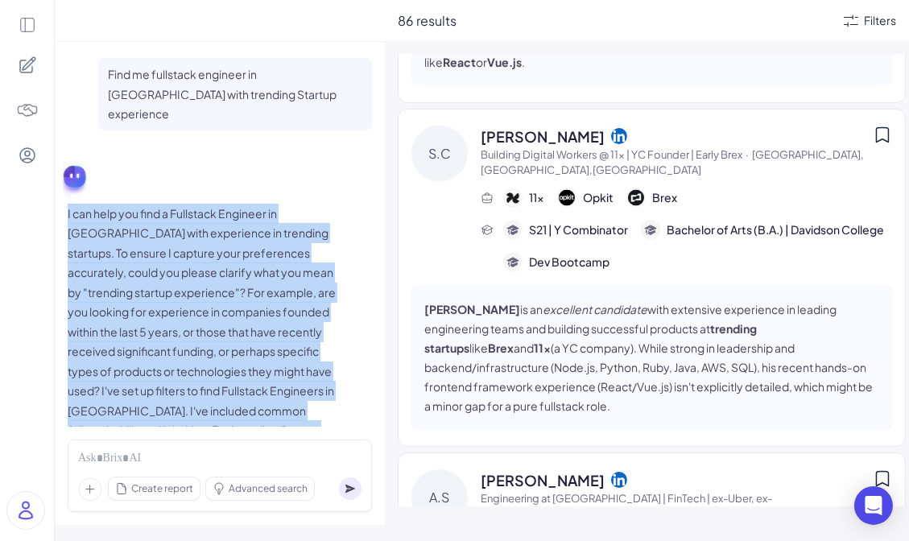
click at [228, 250] on p "I can help you find a Fullstack Engineer in [GEOGRAPHIC_DATA] with experience i…" at bounding box center [205, 352] width 274 height 296
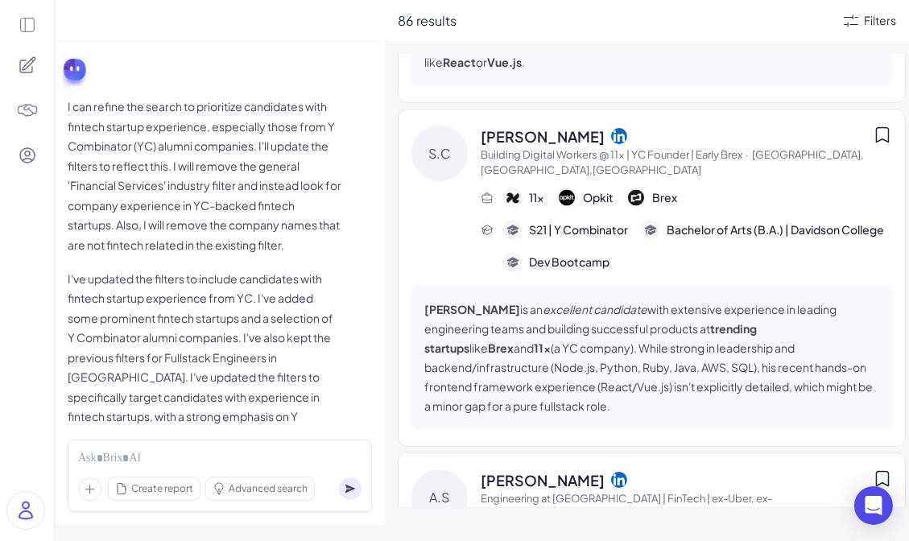
scroll to position [1506, 0]
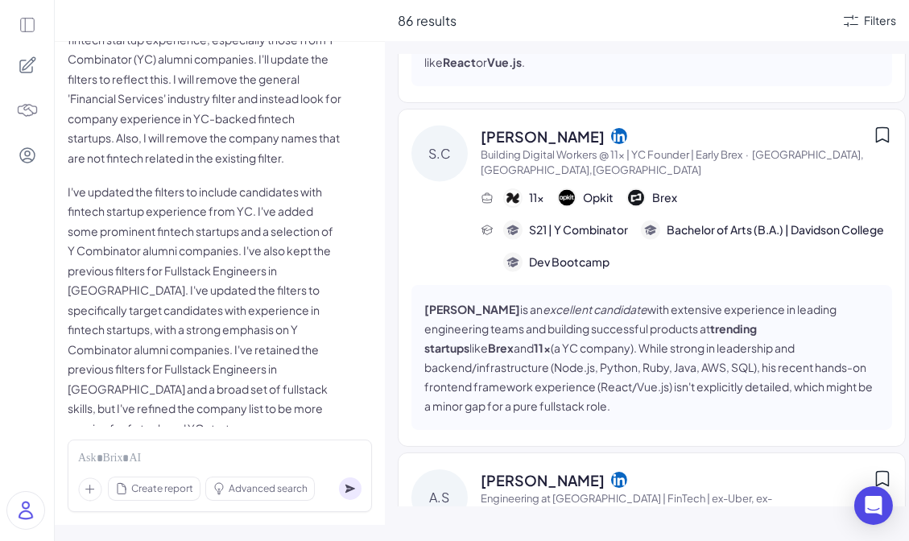
click at [253, 314] on p "I've updated the filters to include candidates with fintech startup experience …" at bounding box center [205, 310] width 274 height 257
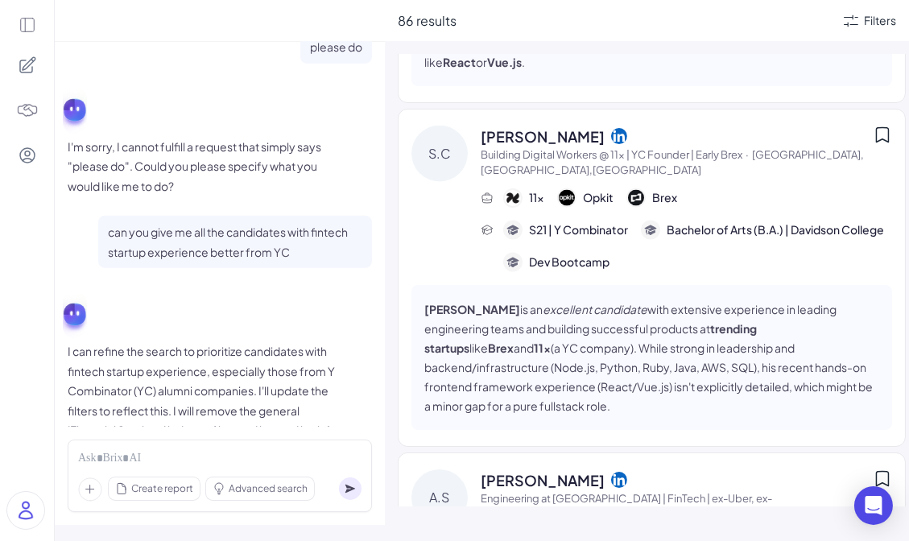
click at [253, 314] on div "I can refine the search to prioritize candidates with fintech startup experienc…" at bounding box center [220, 528] width 304 height 481
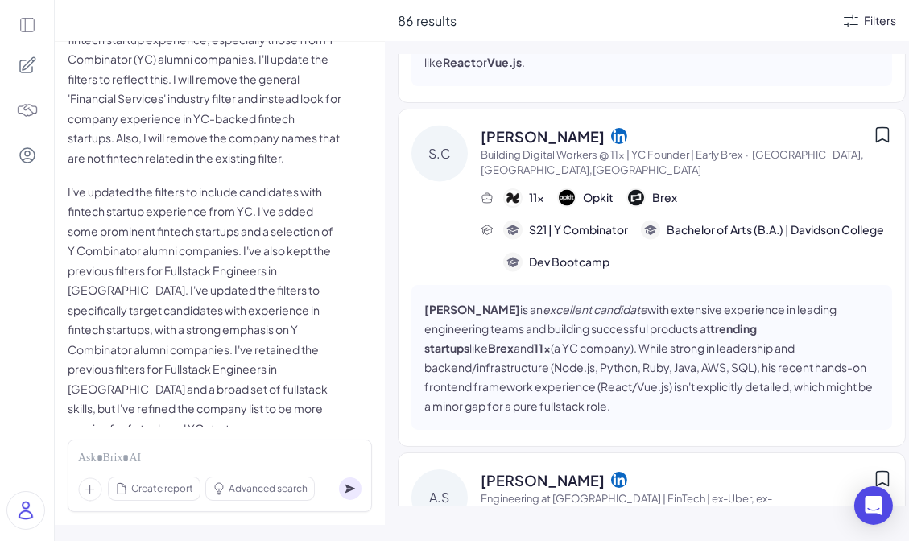
click at [877, 22] on div "Filters" at bounding box center [880, 20] width 32 height 17
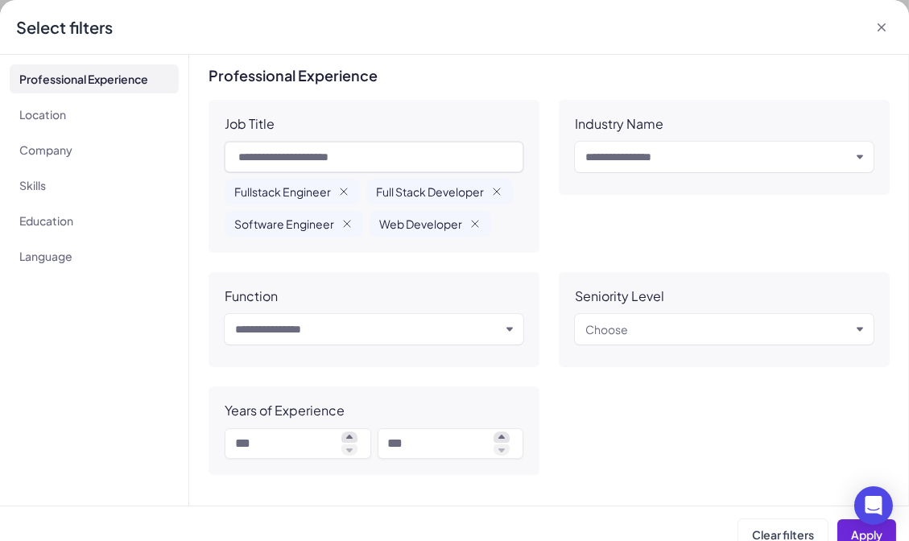
click at [879, 26] on icon at bounding box center [881, 27] width 16 height 16
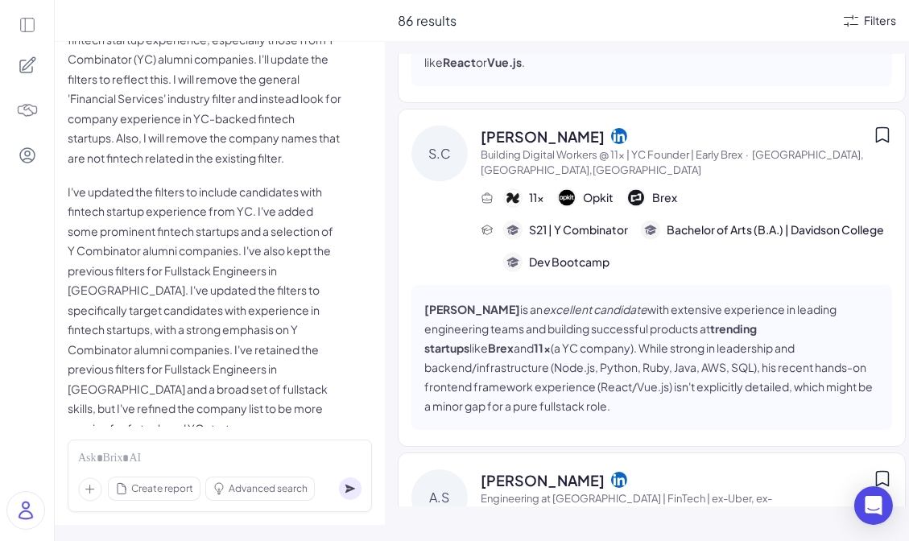
click at [881, 12] on div "Filters" at bounding box center [880, 20] width 32 height 17
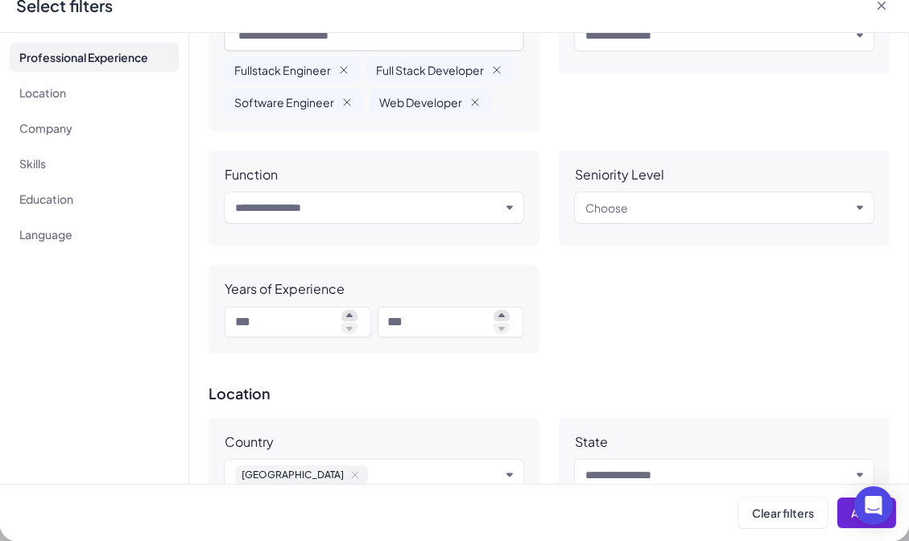
scroll to position [0, 0]
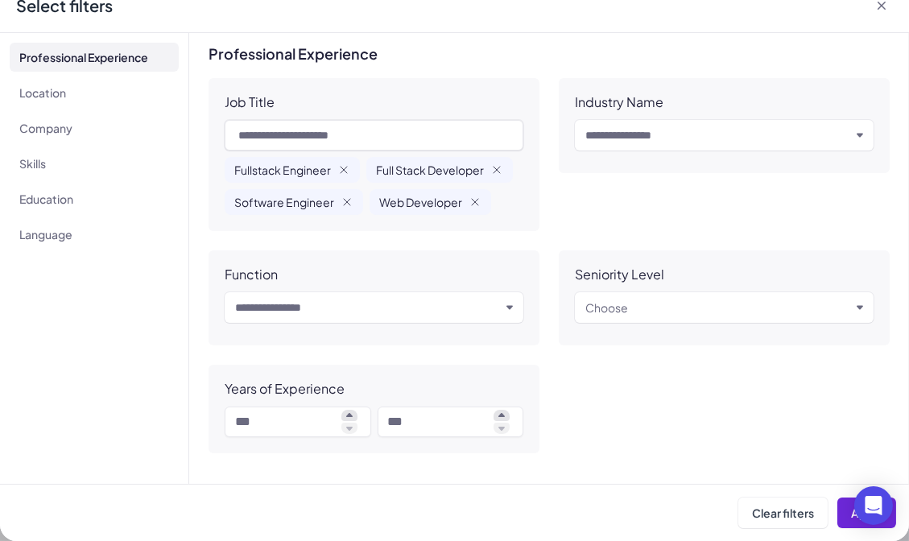
click at [880, 5] on icon at bounding box center [881, 6] width 16 height 16
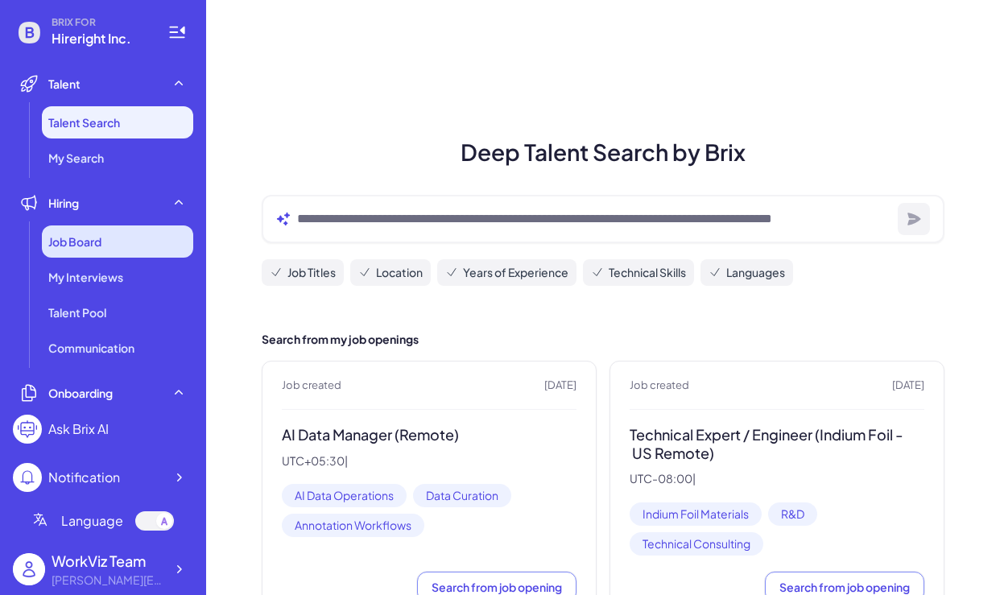
click at [155, 253] on div "Job Board" at bounding box center [117, 241] width 151 height 32
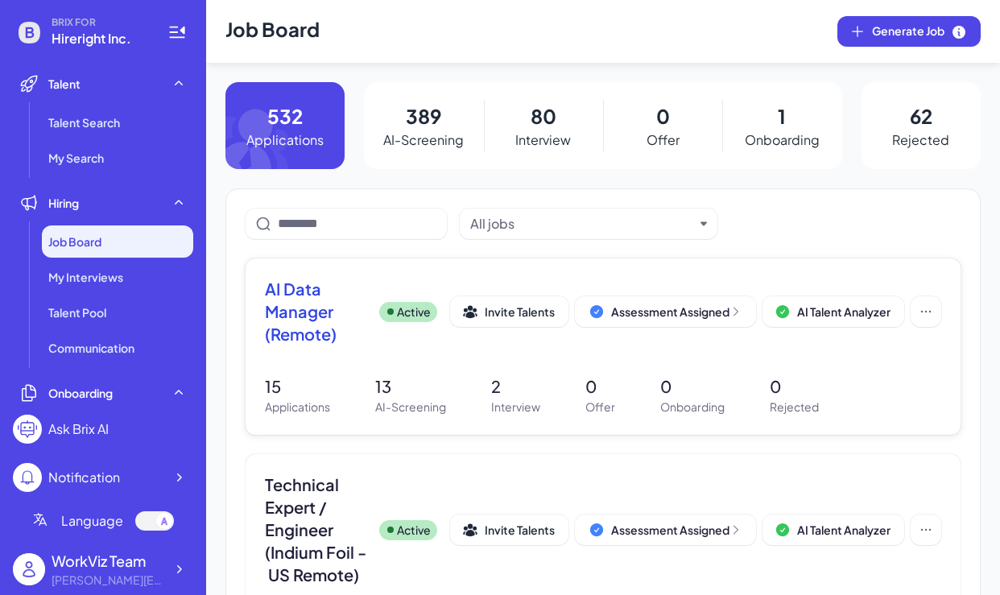
click at [318, 347] on div "AI Data Manager (Remote) Active Invite Talents Assessment Assigned AI Talent An…" at bounding box center [603, 316] width 676 height 77
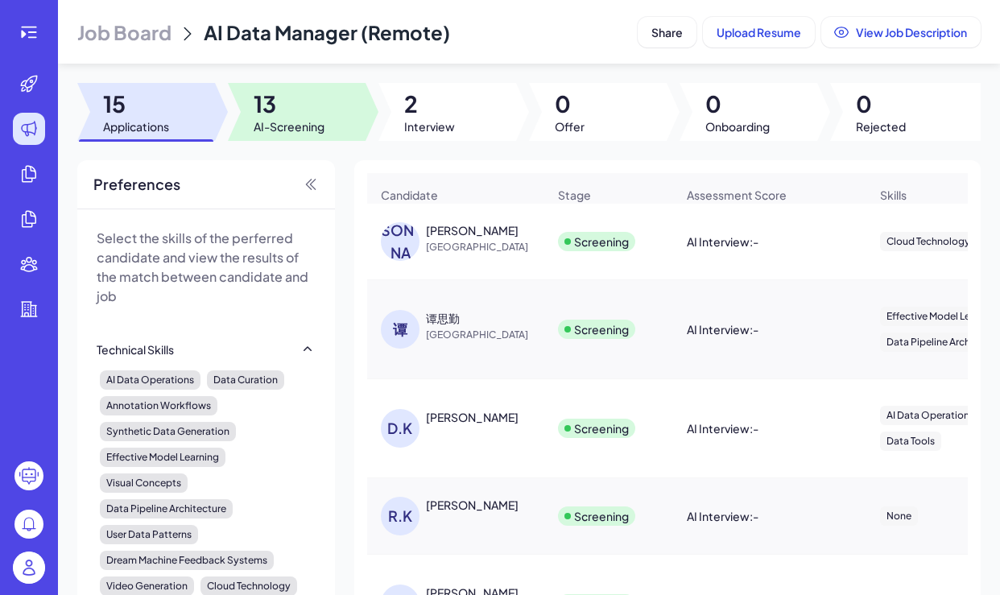
click at [316, 107] on span "13" at bounding box center [289, 103] width 71 height 29
